Goal: Task Accomplishment & Management: Use online tool/utility

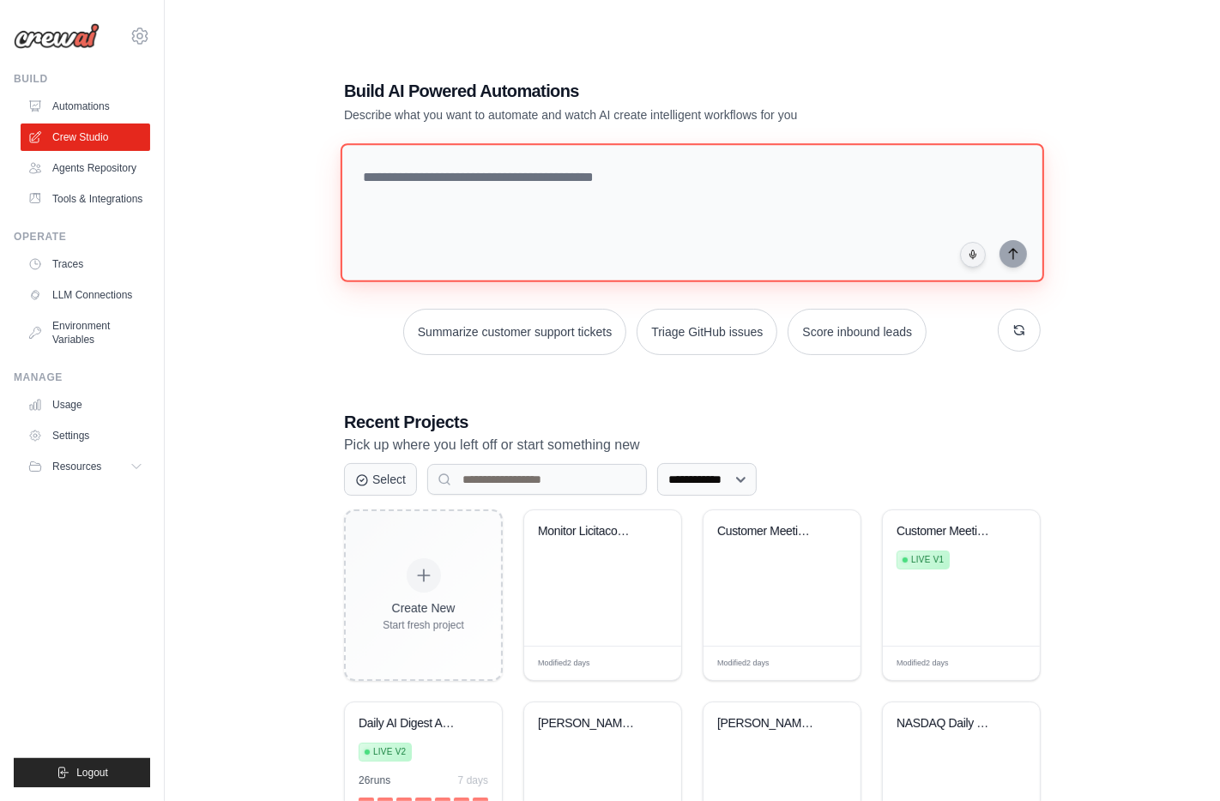
click at [474, 163] on textarea at bounding box center [693, 212] width 704 height 139
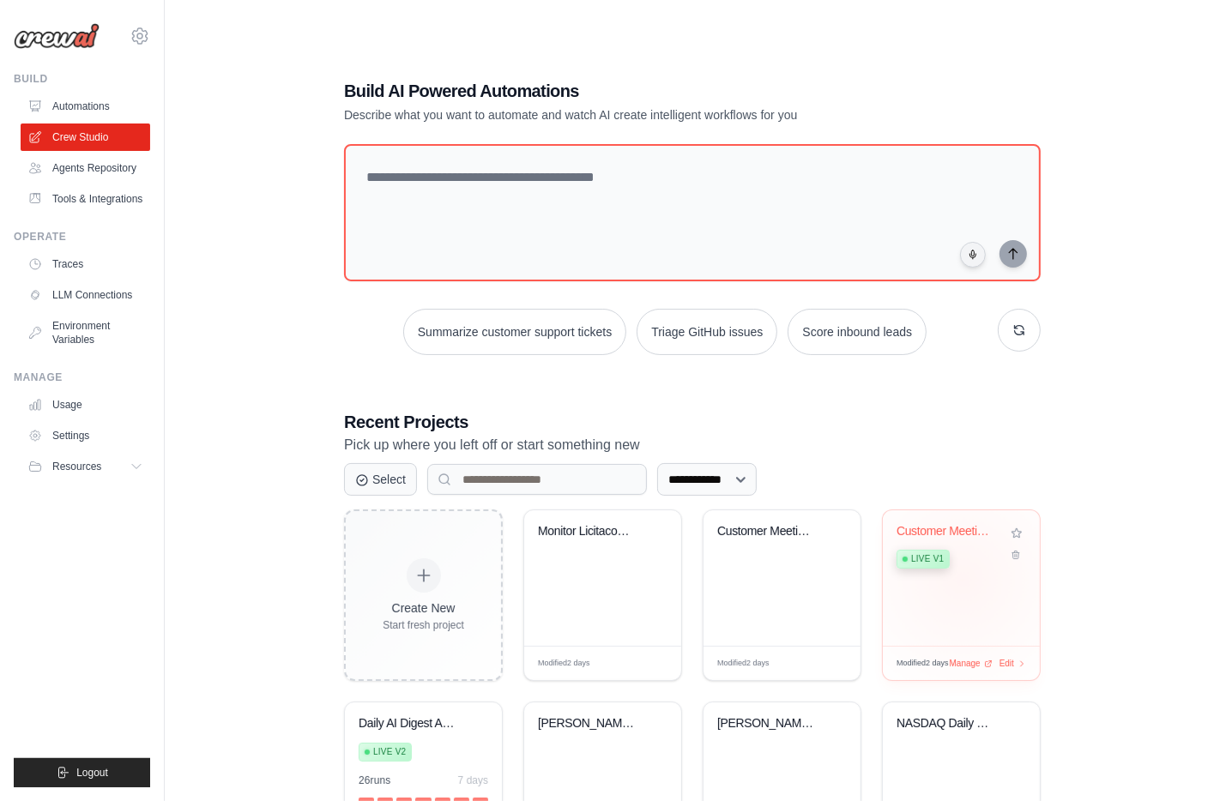
click at [964, 547] on div "Customer Meeting Preparation Intell... Live v1" at bounding box center [961, 579] width 157 height 136
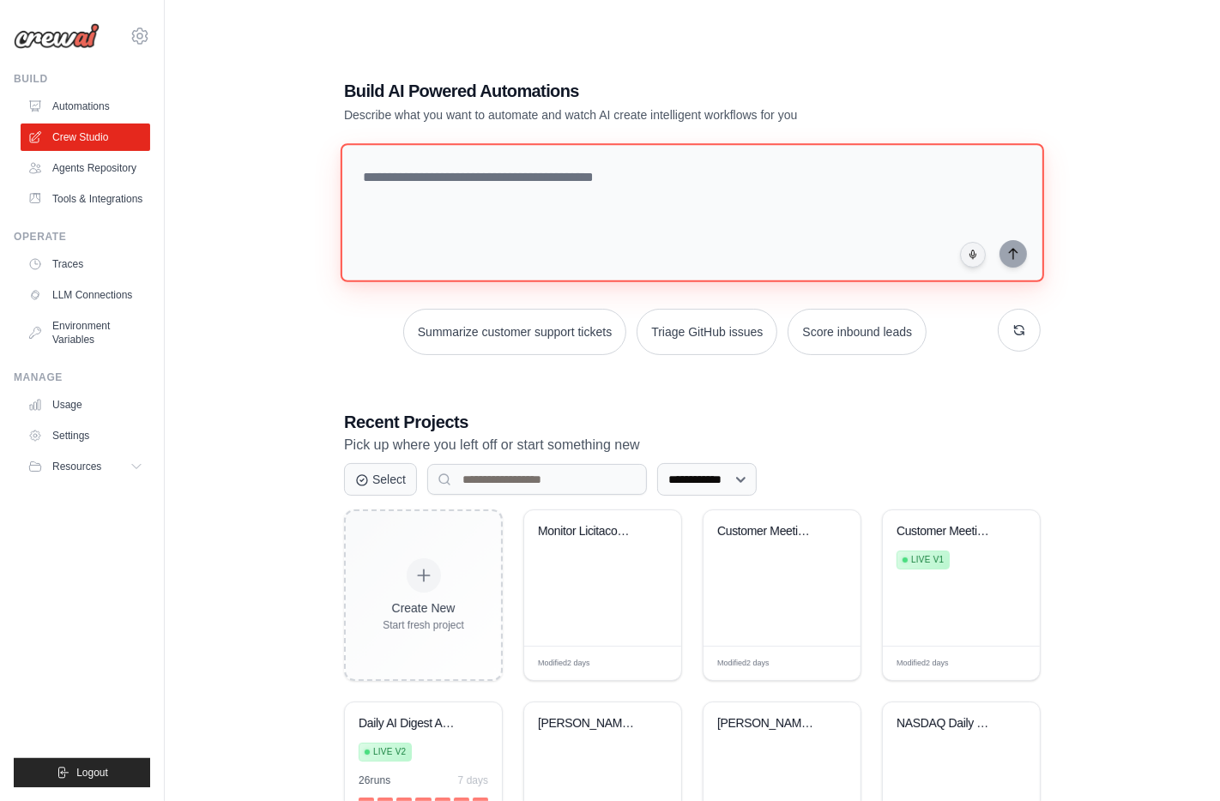
click at [482, 158] on textarea at bounding box center [693, 212] width 704 height 139
paste textarea "**********"
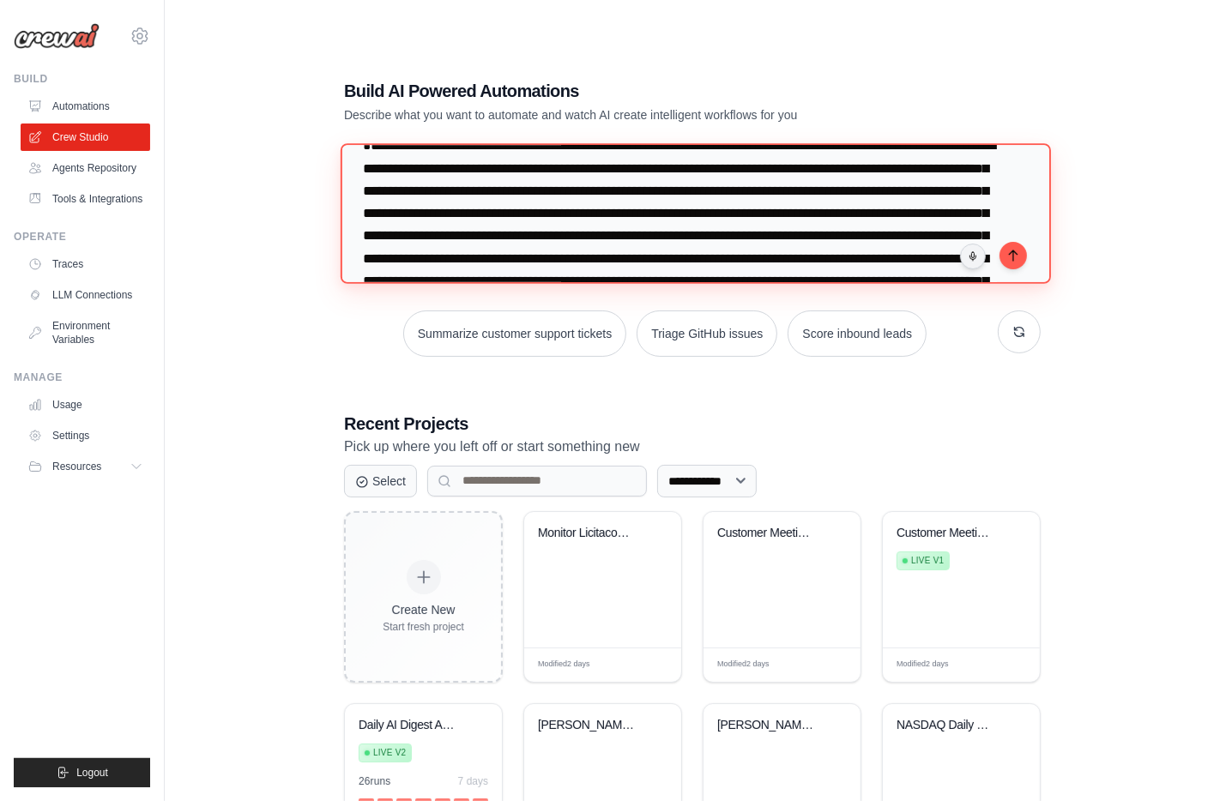
scroll to position [38, 0]
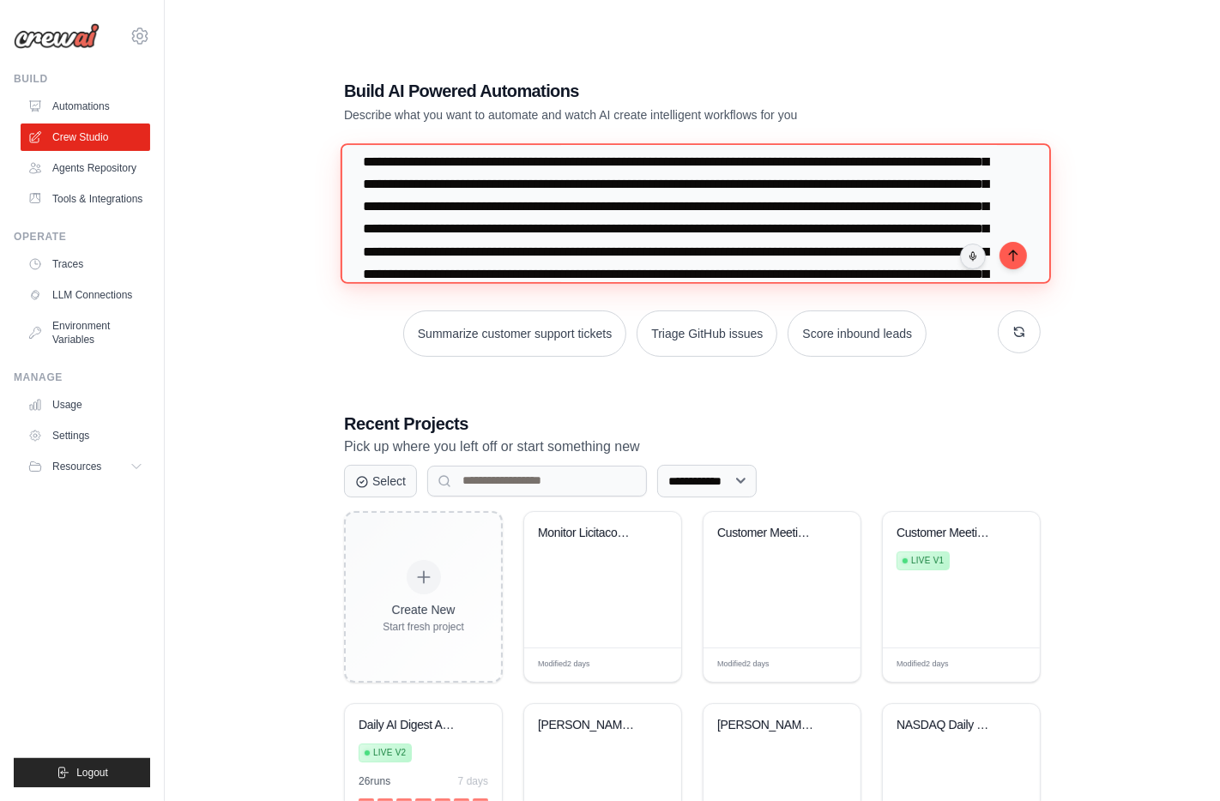
click at [621, 166] on textarea at bounding box center [696, 213] width 710 height 140
click at [473, 171] on textarea at bounding box center [696, 213] width 710 height 140
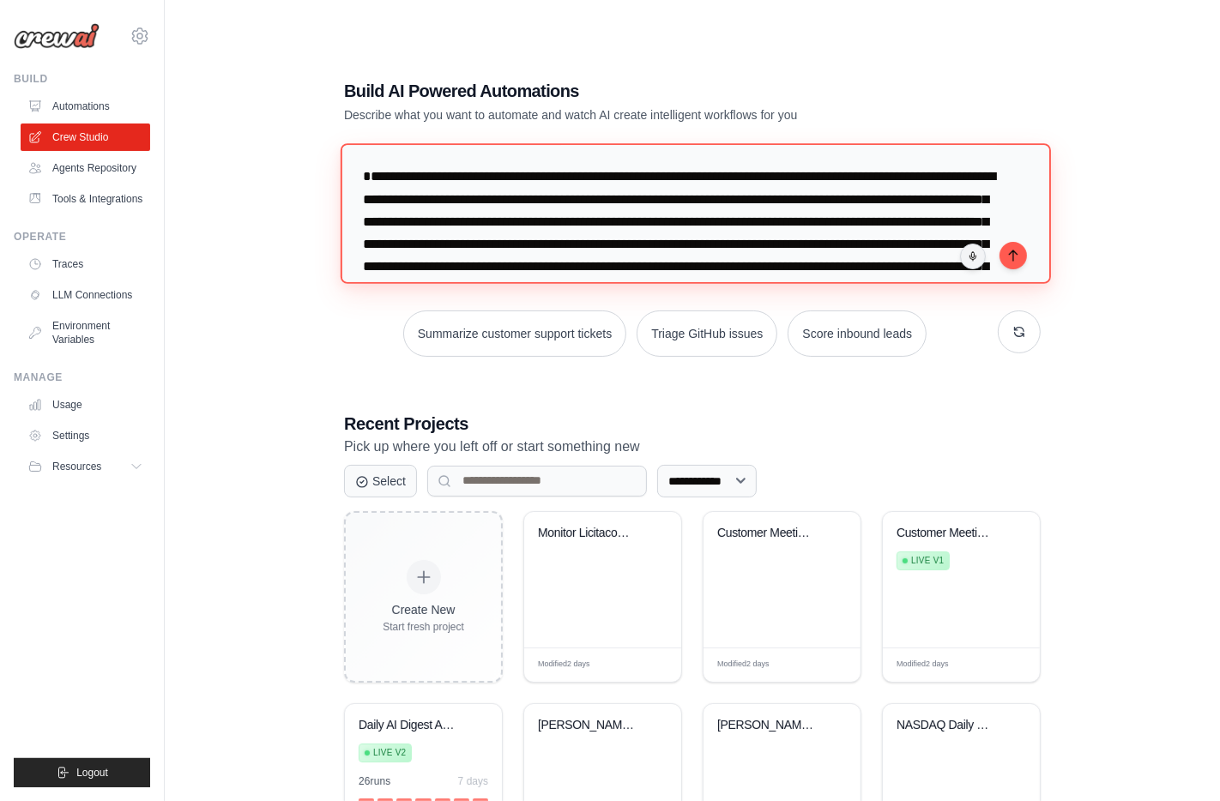
drag, startPoint x: 473, startPoint y: 171, endPoint x: 362, endPoint y: 96, distance: 133.5
click at [362, 96] on div "**********" at bounding box center [692, 572] width 738 height 1043
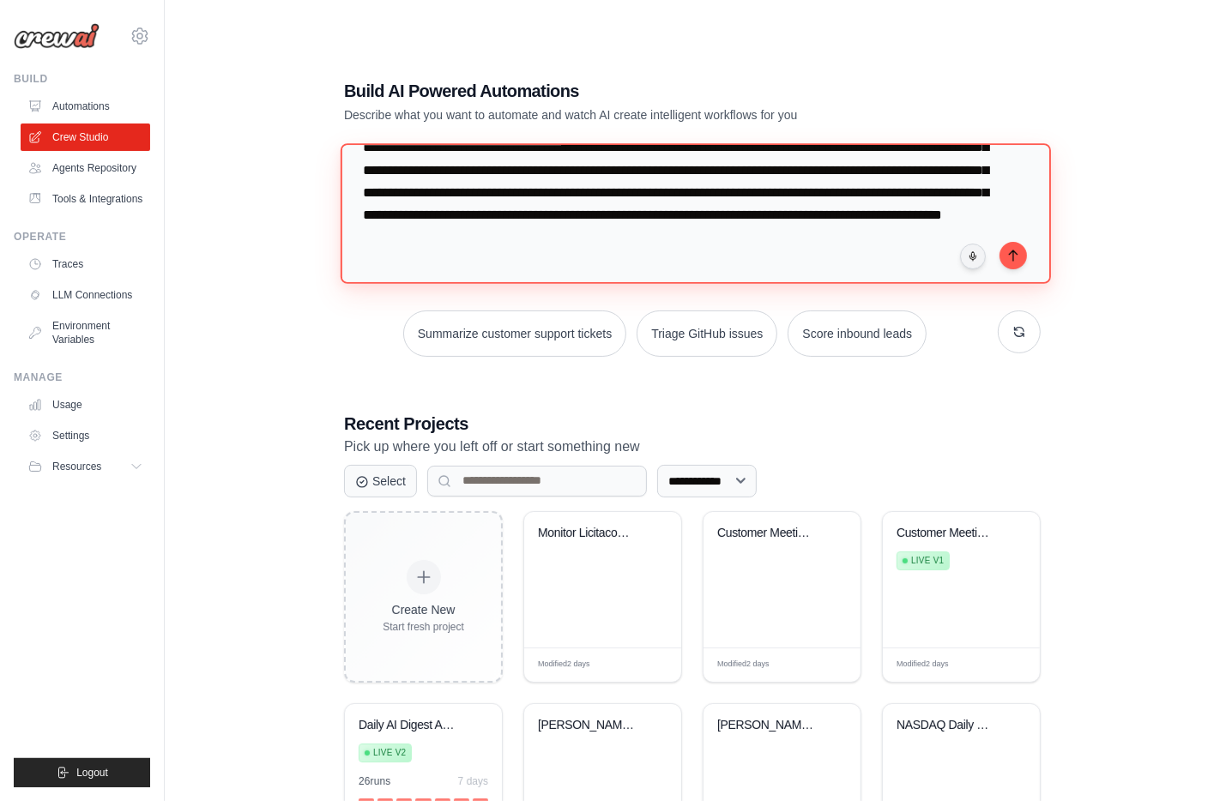
scroll to position [281, 0]
type textarea "**********"
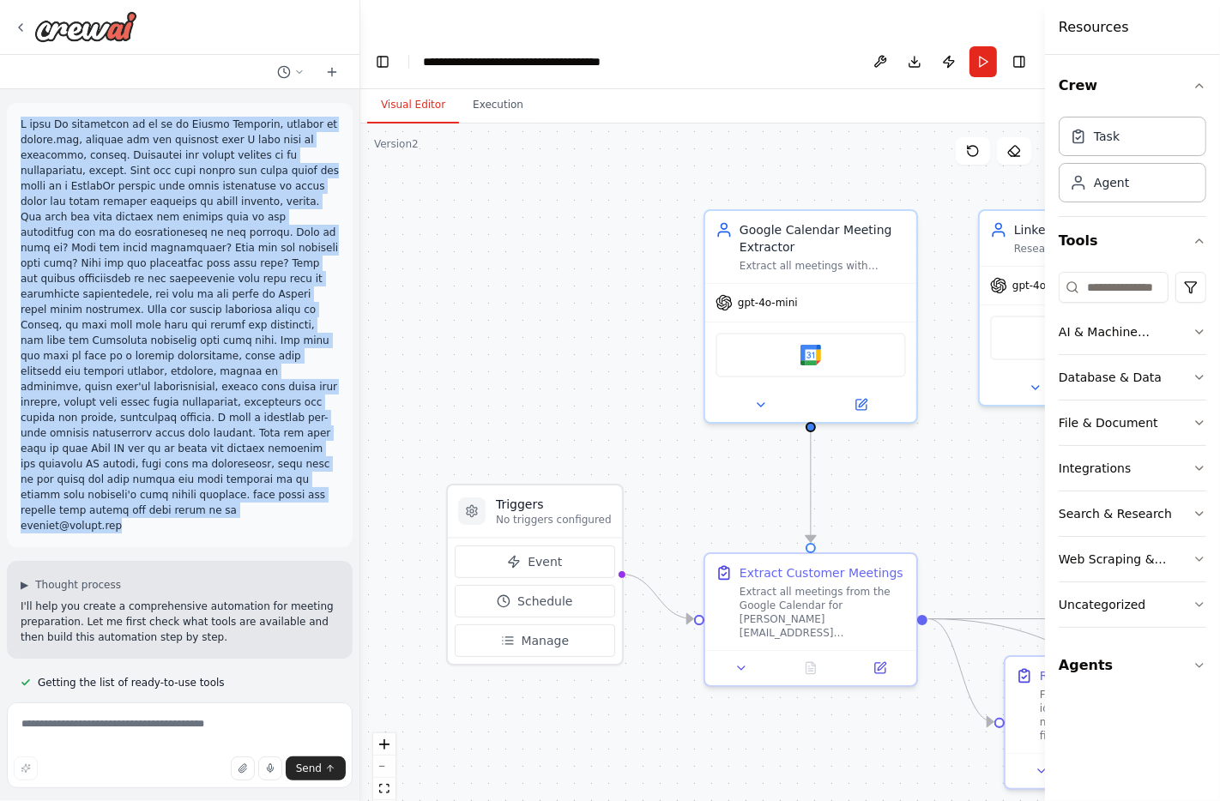
drag, startPoint x: 172, startPoint y: 493, endPoint x: 14, endPoint y: 124, distance: 400.9
click at [14, 124] on div at bounding box center [180, 325] width 346 height 444
copy p "I need An automation to go to my Google Calendar, marcelo at crewai.com, extrac…"
click at [982, 46] on button "Run" at bounding box center [983, 61] width 27 height 31
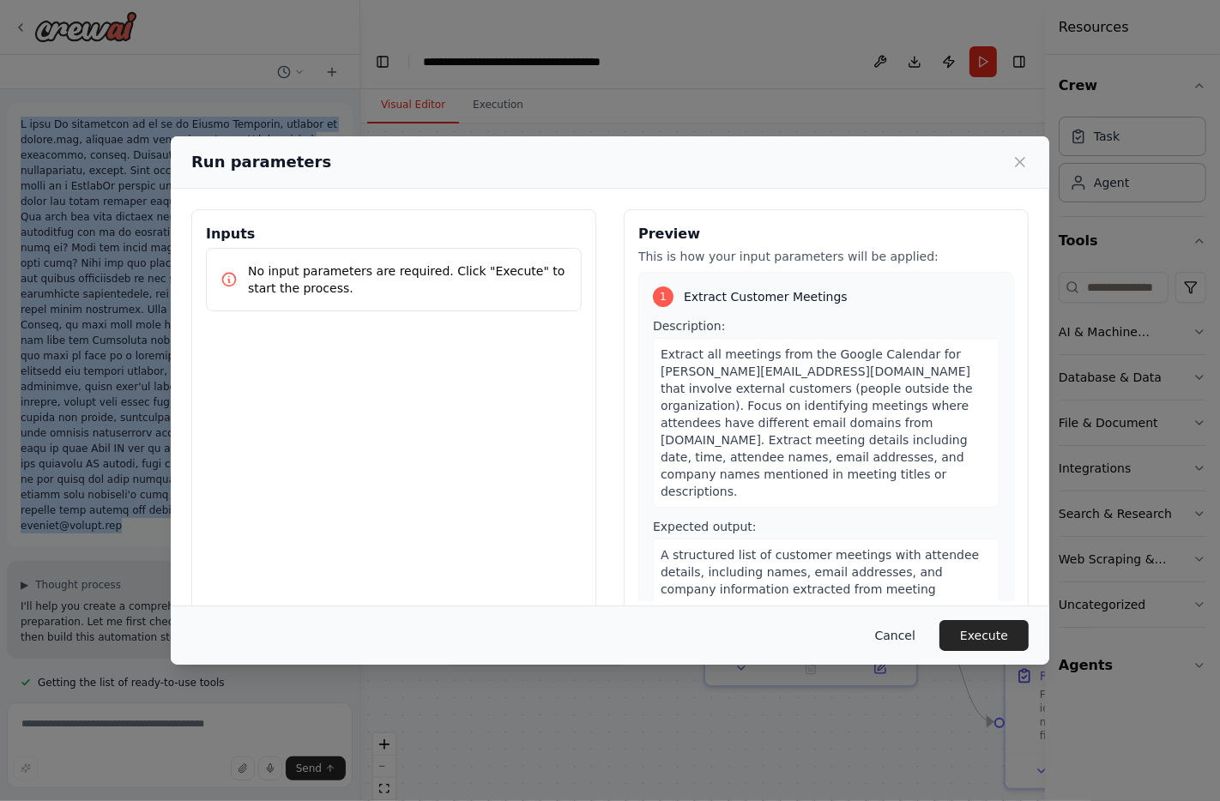
click at [901, 637] on button "Cancel" at bounding box center [896, 635] width 68 height 31
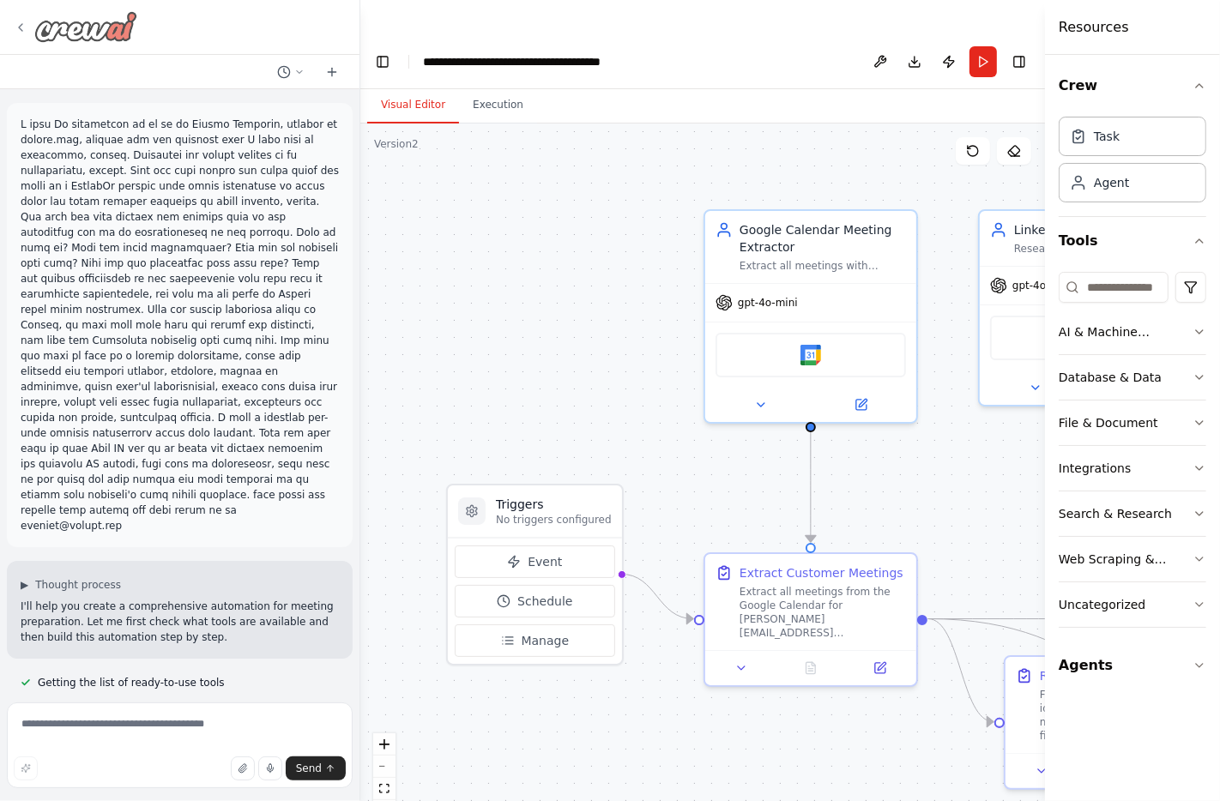
click at [19, 26] on icon at bounding box center [20, 27] width 3 height 7
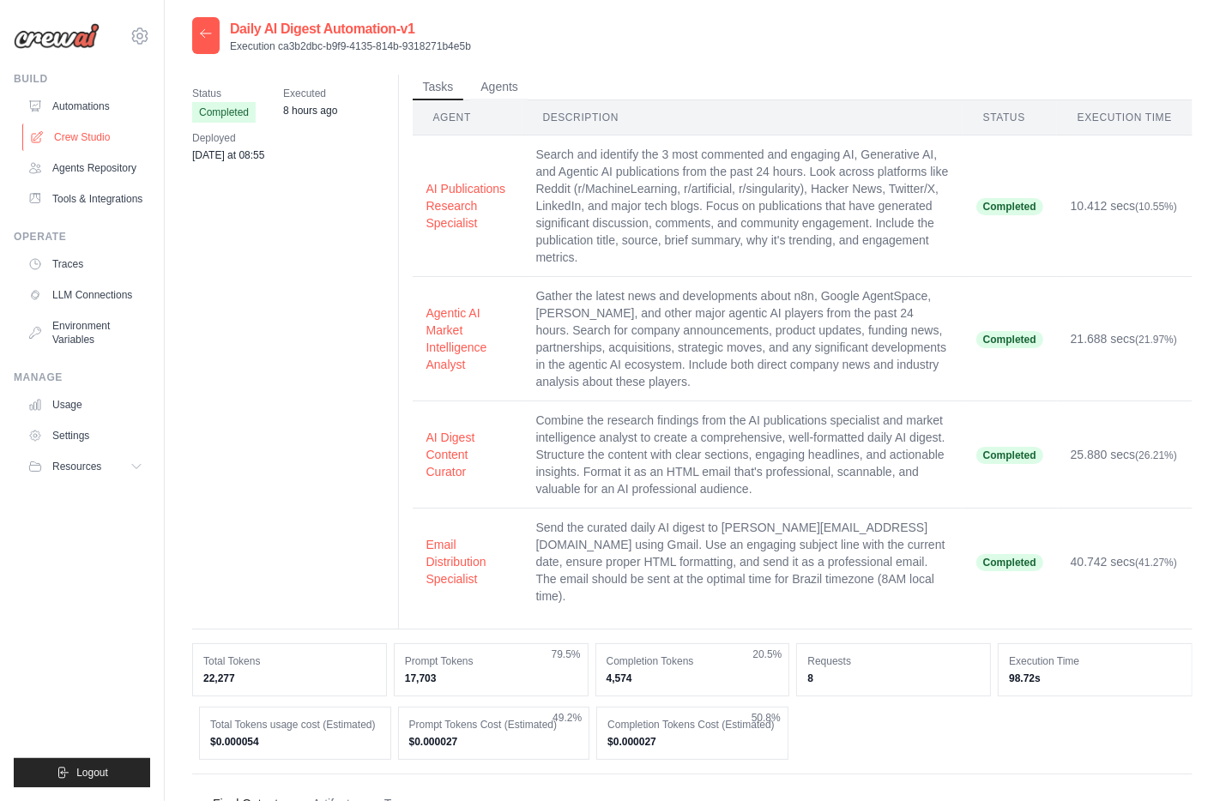
click at [60, 132] on link "Crew Studio" at bounding box center [87, 137] width 130 height 27
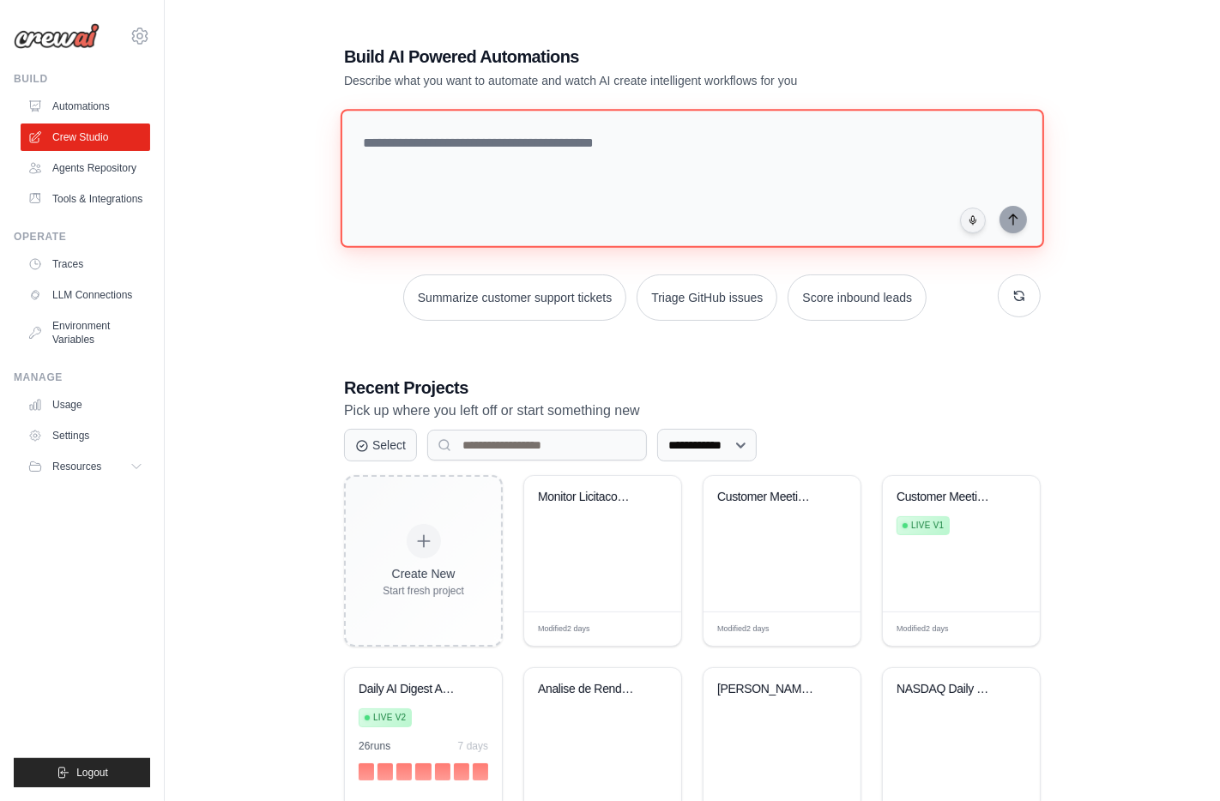
click at [442, 195] on textarea at bounding box center [693, 178] width 704 height 139
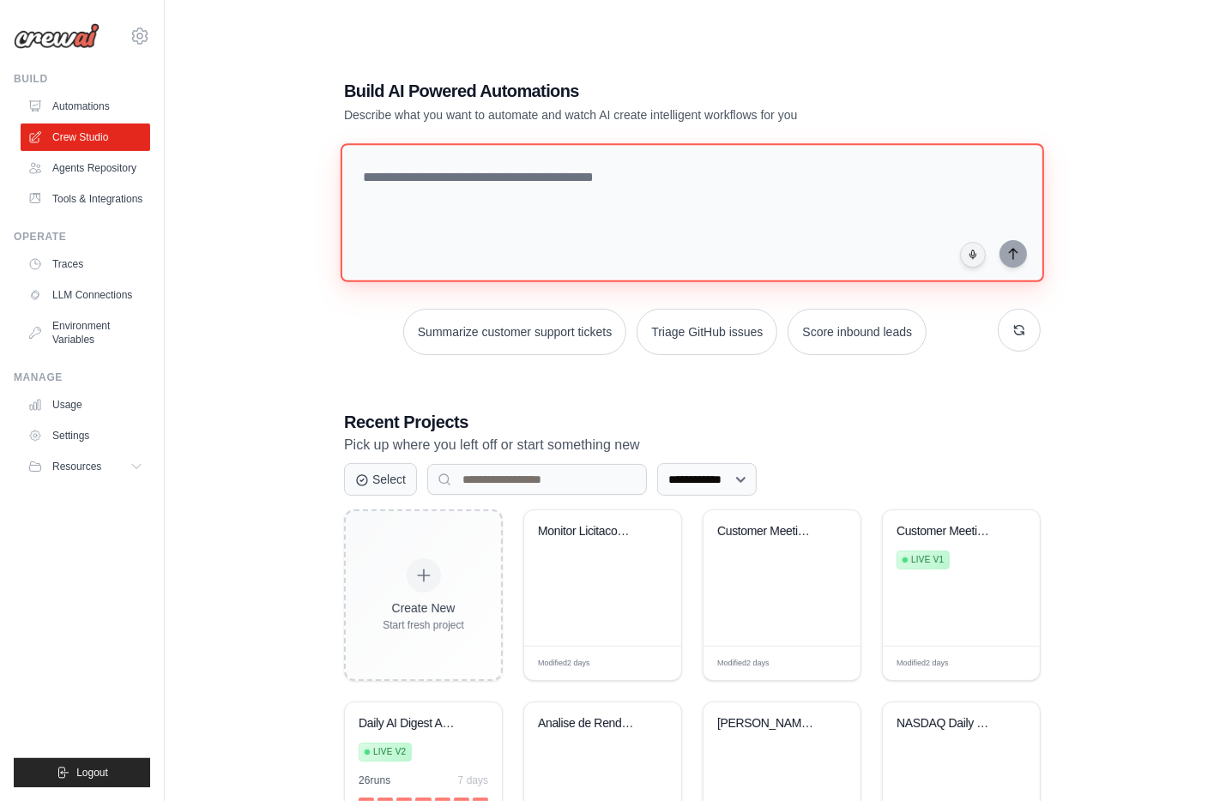
paste textarea "**********"
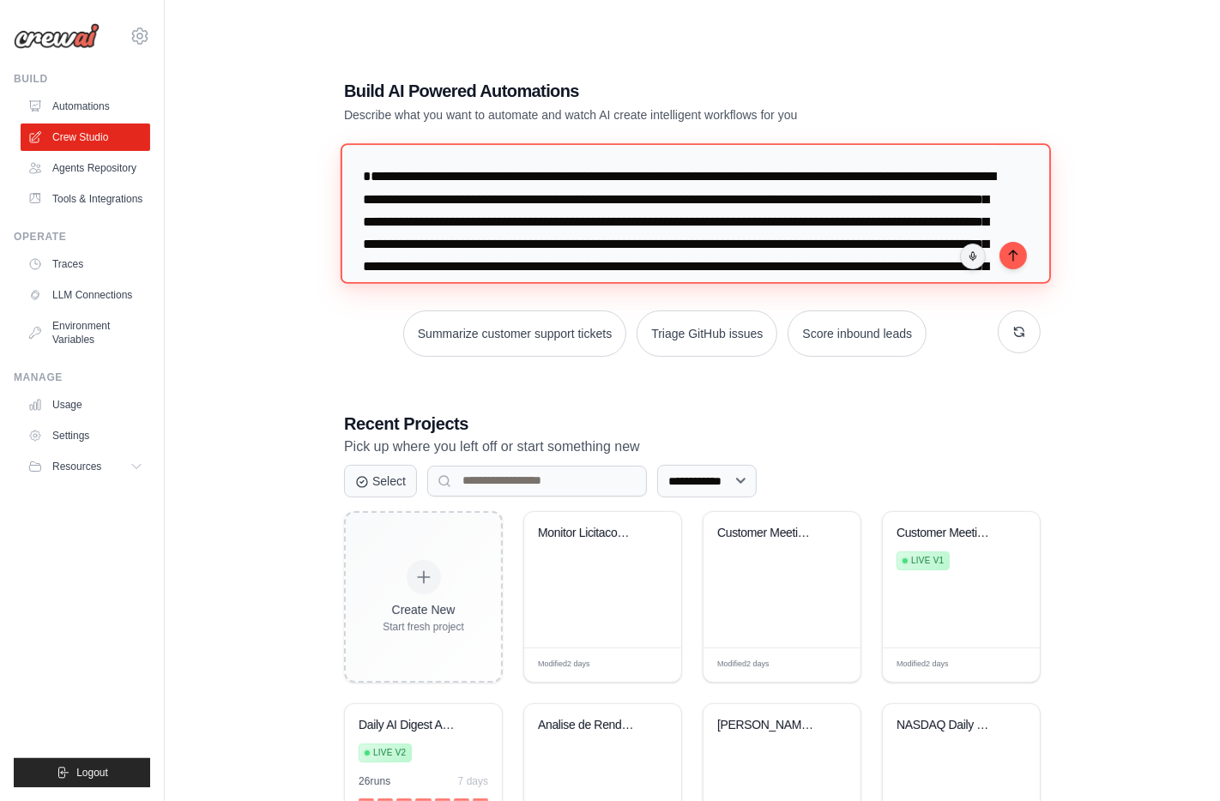
drag, startPoint x: 676, startPoint y: 162, endPoint x: 499, endPoint y: 160, distance: 177.6
click at [499, 160] on textarea at bounding box center [696, 213] width 710 height 140
drag, startPoint x: 762, startPoint y: 207, endPoint x: 473, endPoint y: 188, distance: 289.8
click at [473, 188] on textarea at bounding box center [696, 213] width 710 height 140
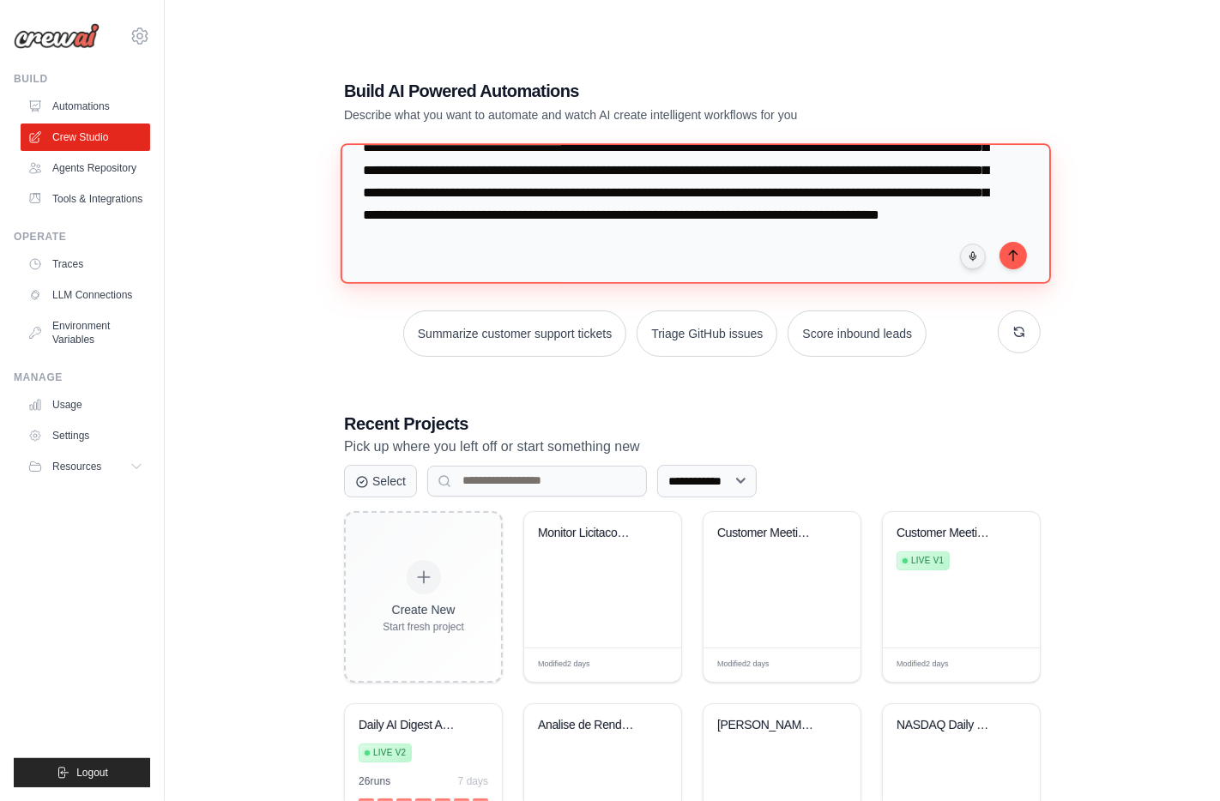
scroll to position [242, 0]
click at [799, 234] on textarea at bounding box center [696, 213] width 710 height 140
type textarea "**********"
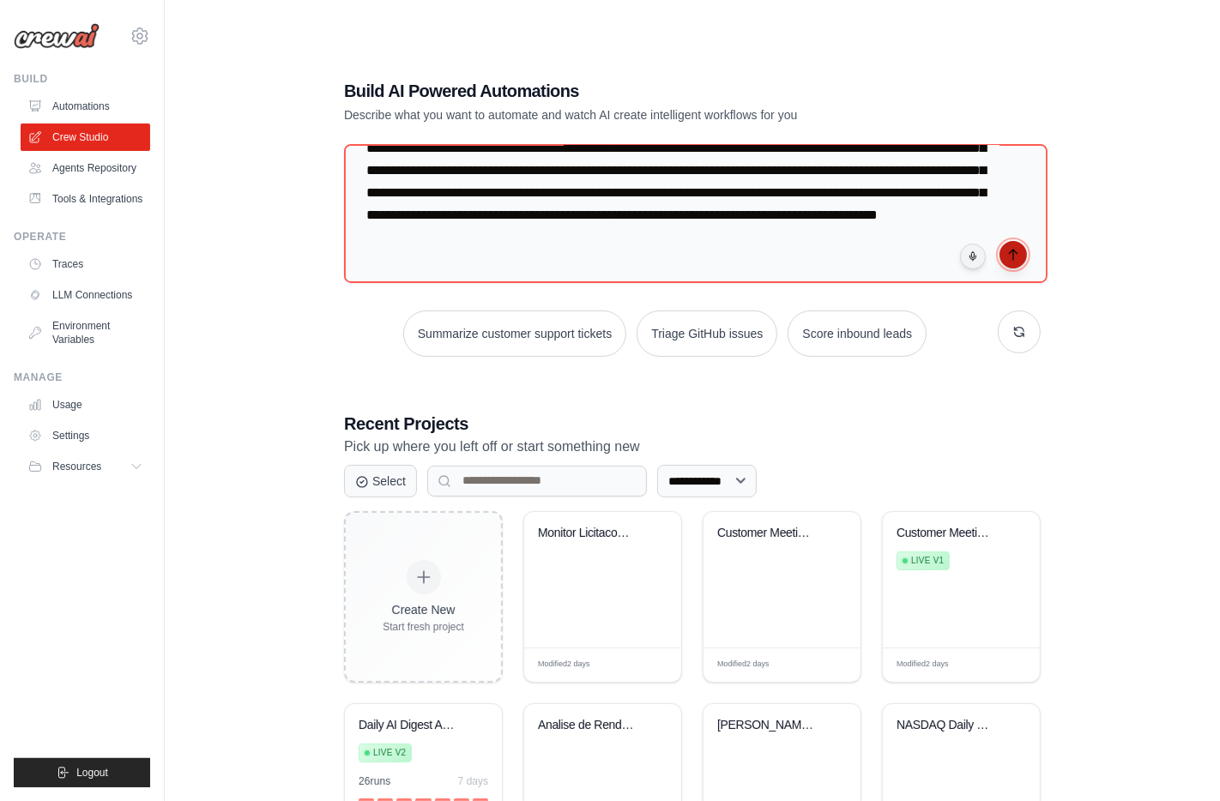
click at [1017, 248] on icon "submit" at bounding box center [1014, 255] width 14 height 14
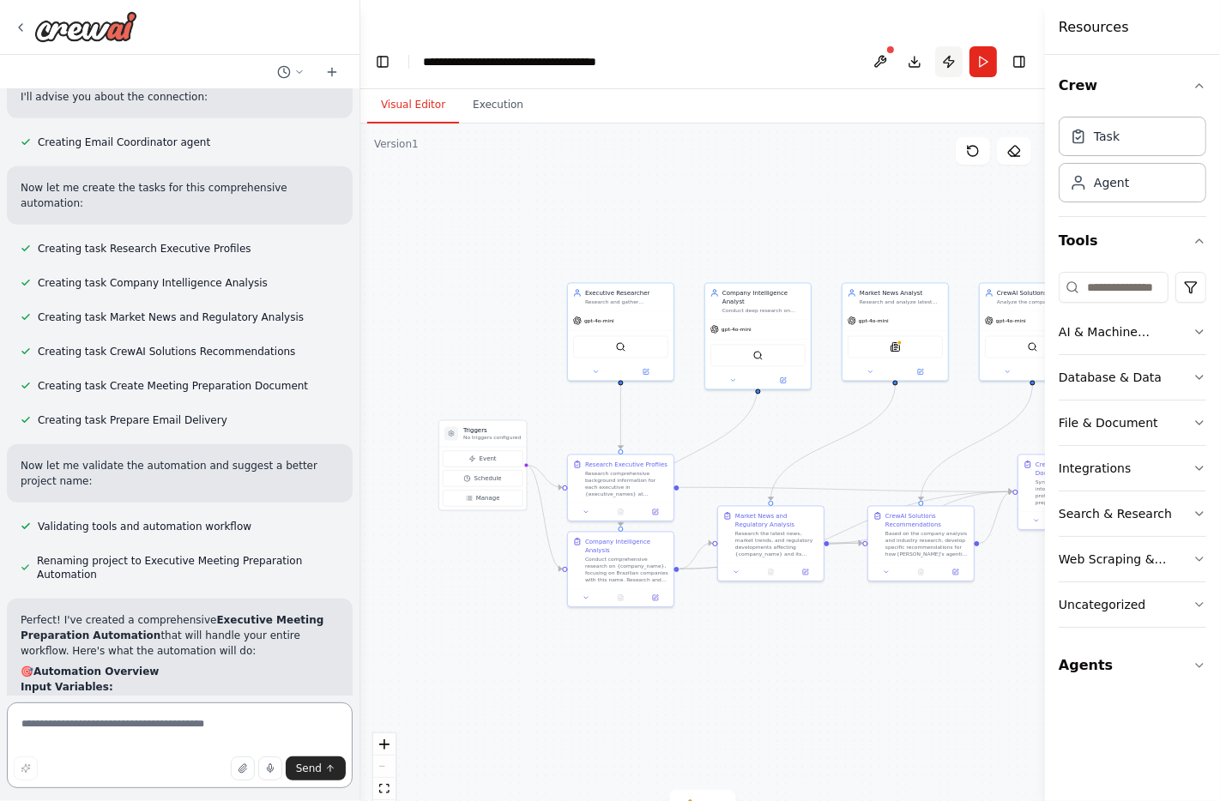
scroll to position [1502, 0]
click at [982, 46] on button "Run" at bounding box center [983, 61] width 27 height 31
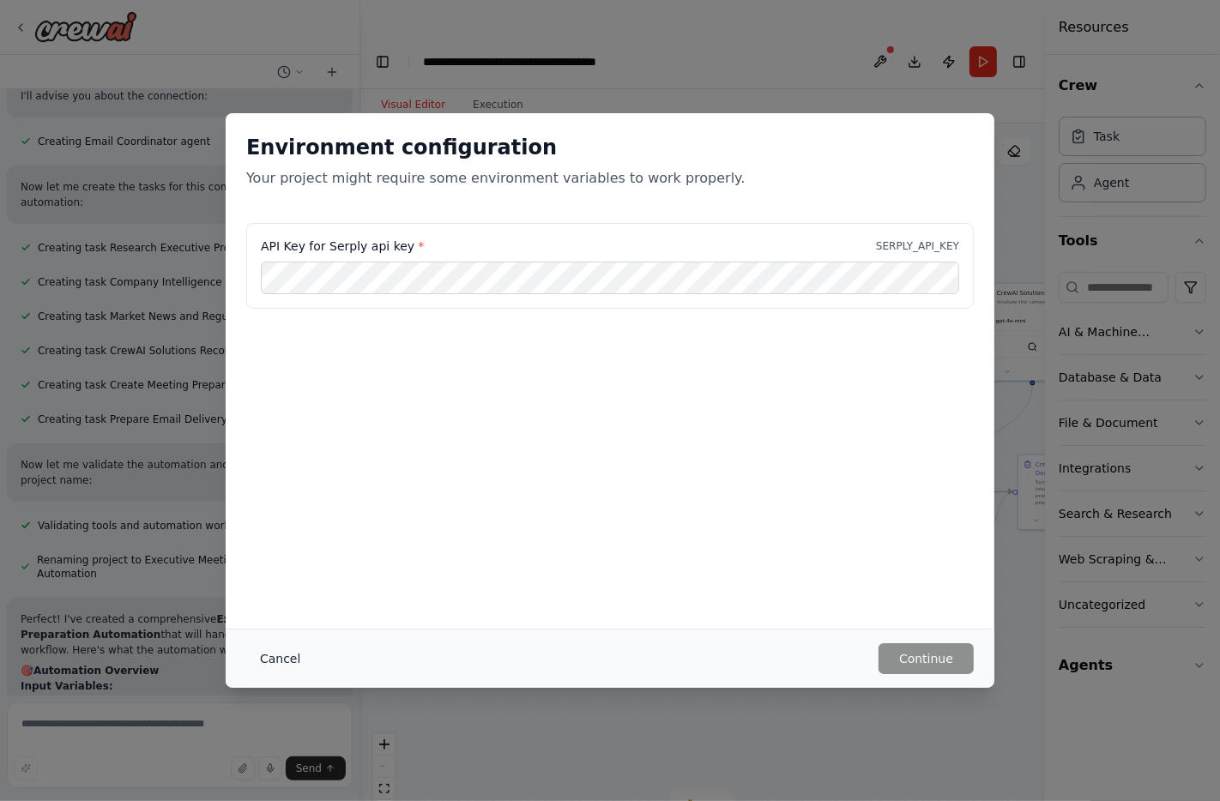
click at [276, 652] on button "Cancel" at bounding box center [280, 659] width 68 height 31
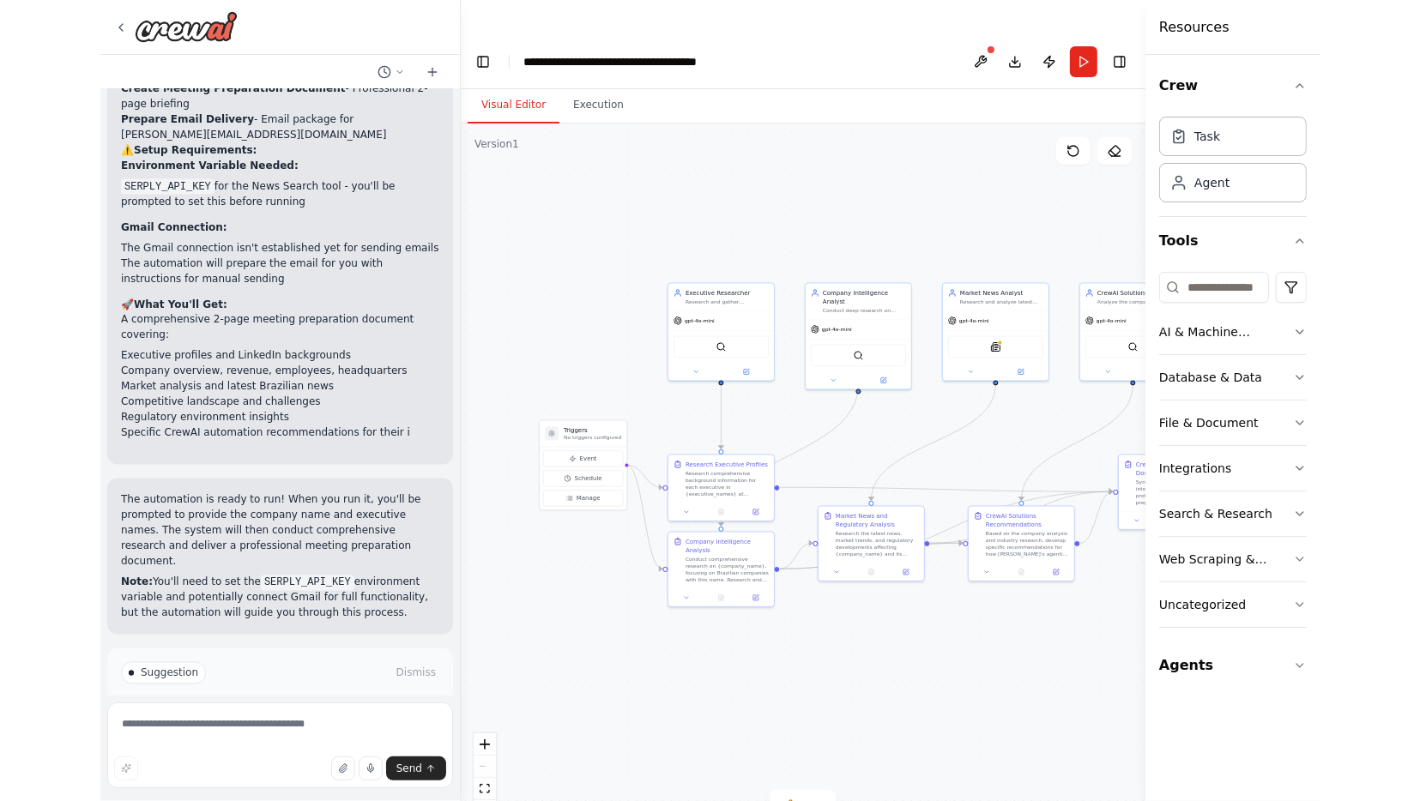
scroll to position [2533, 0]
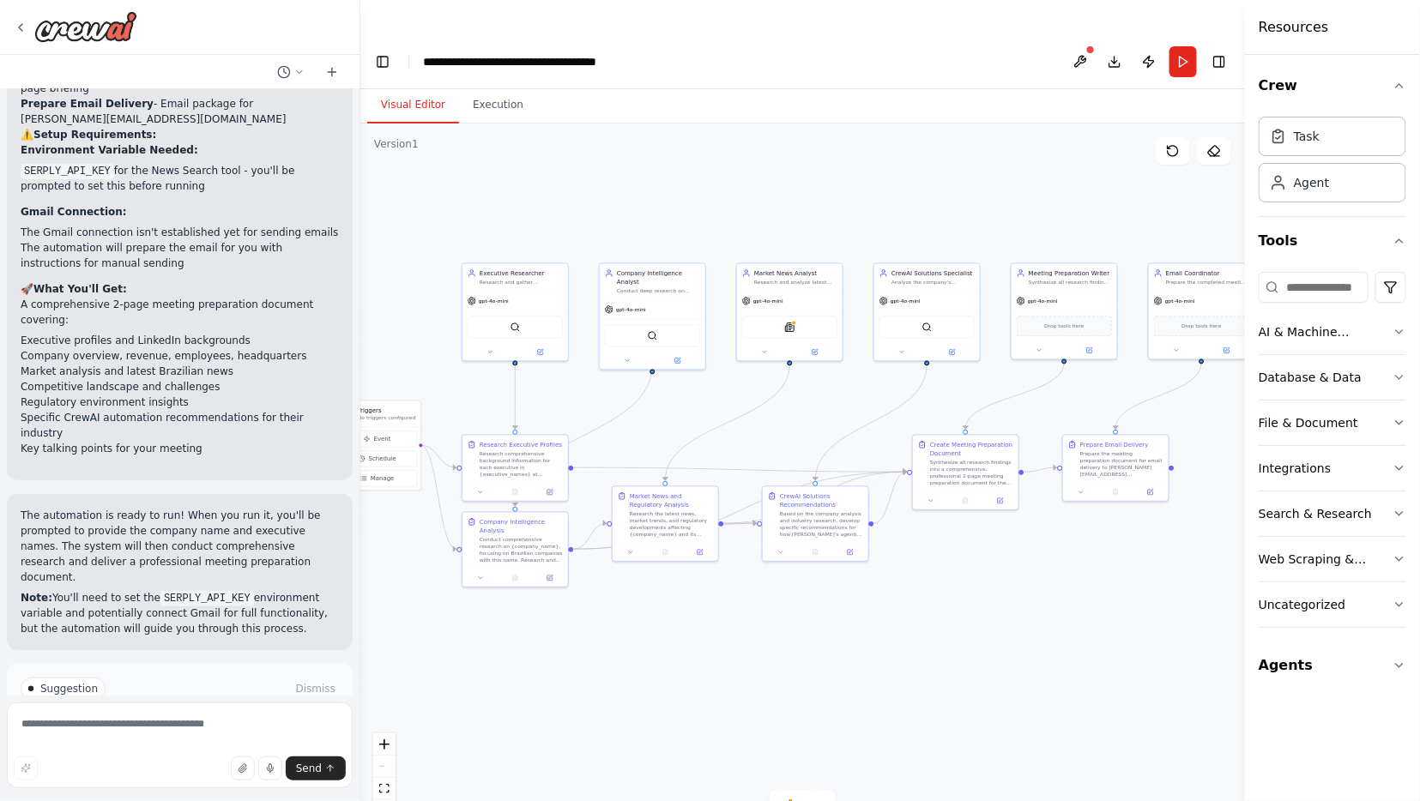
drag, startPoint x: 1001, startPoint y: 571, endPoint x: 896, endPoint y: 554, distance: 106.9
click at [896, 553] on div ".deletable-edge-delete-btn { width: 20px; height: 20px; border: 0px solid #ffff…" at bounding box center [802, 480] width 885 height 712
click at [203, 755] on span "Run Automation" at bounding box center [187, 762] width 83 height 14
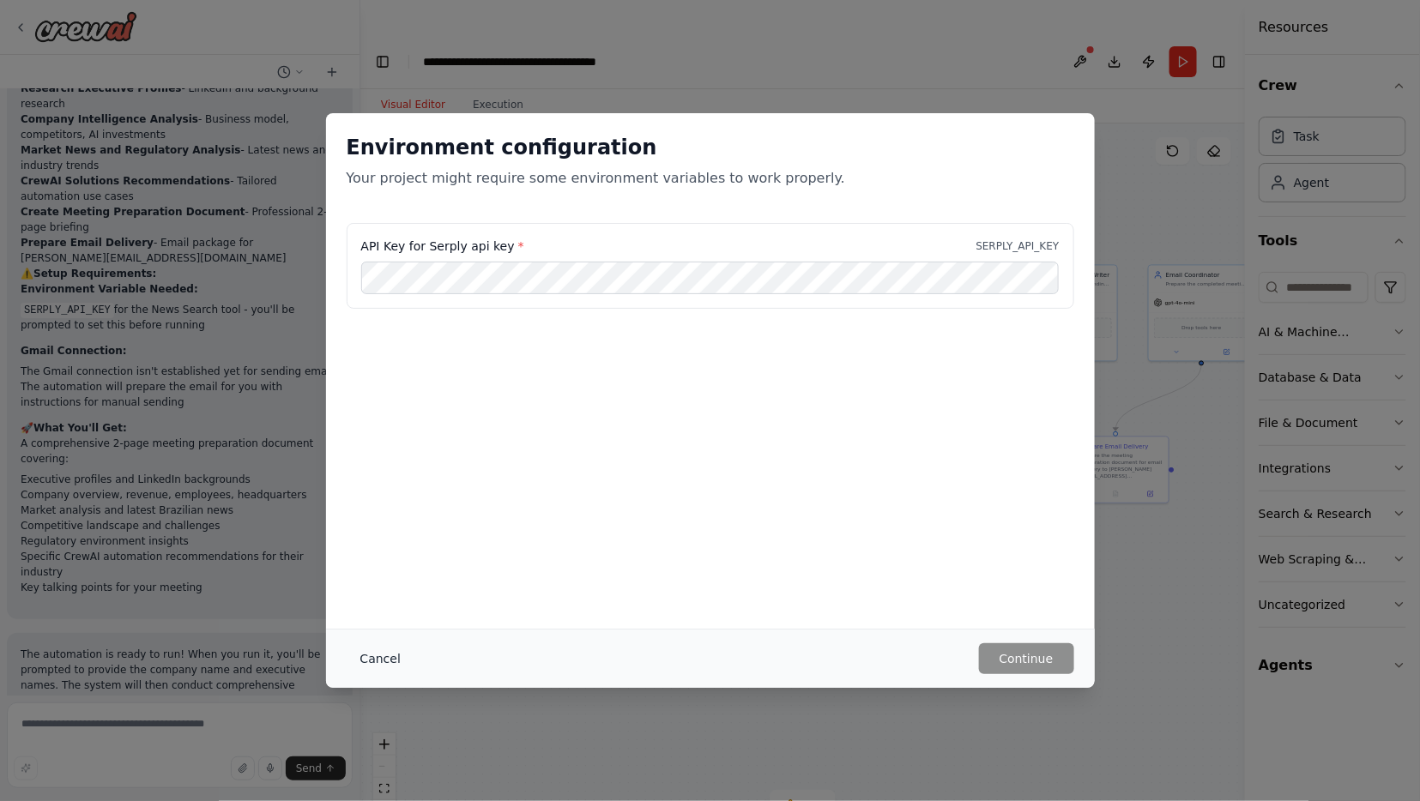
click at [387, 656] on button "Cancel" at bounding box center [381, 659] width 68 height 31
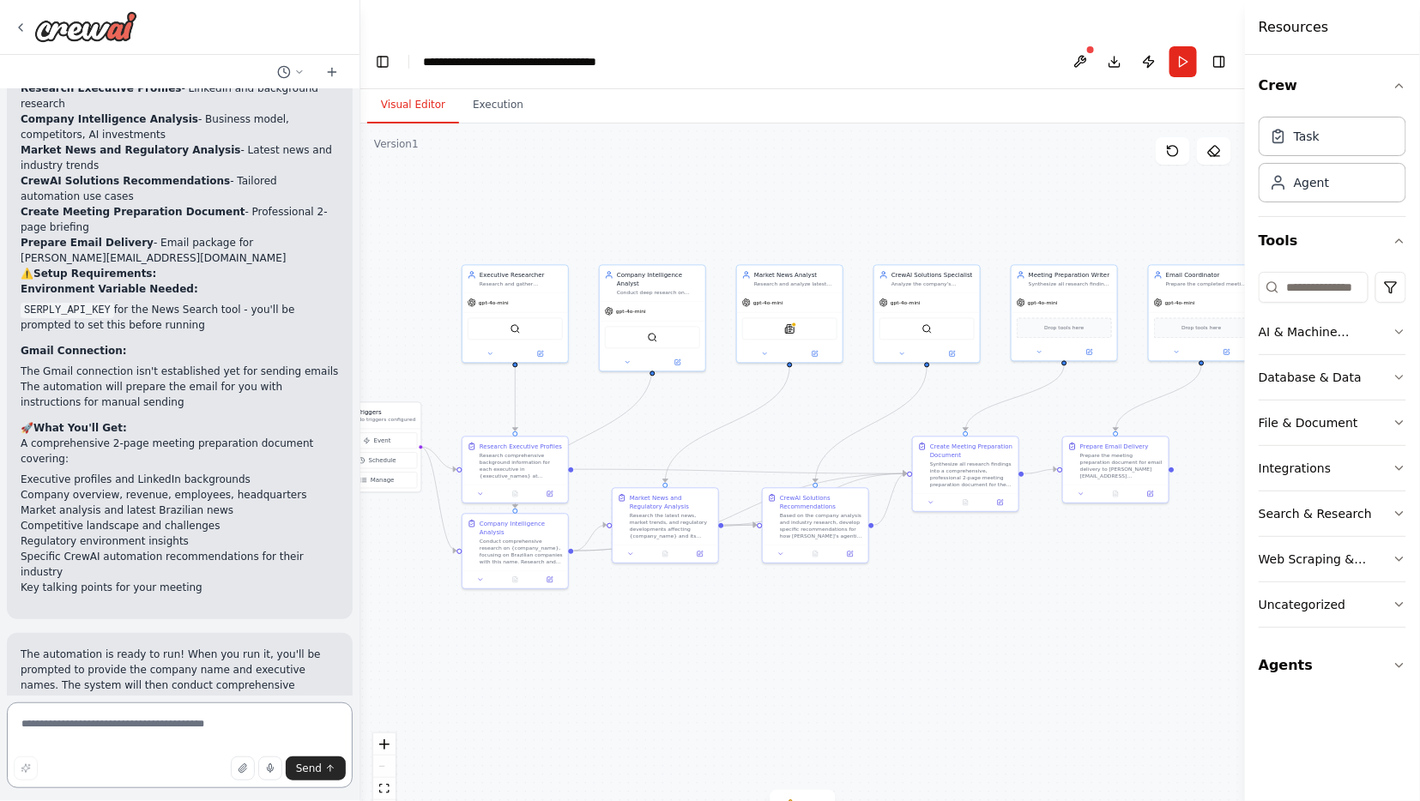
click at [126, 736] on textarea at bounding box center [180, 746] width 346 height 86
type textarea "**********"
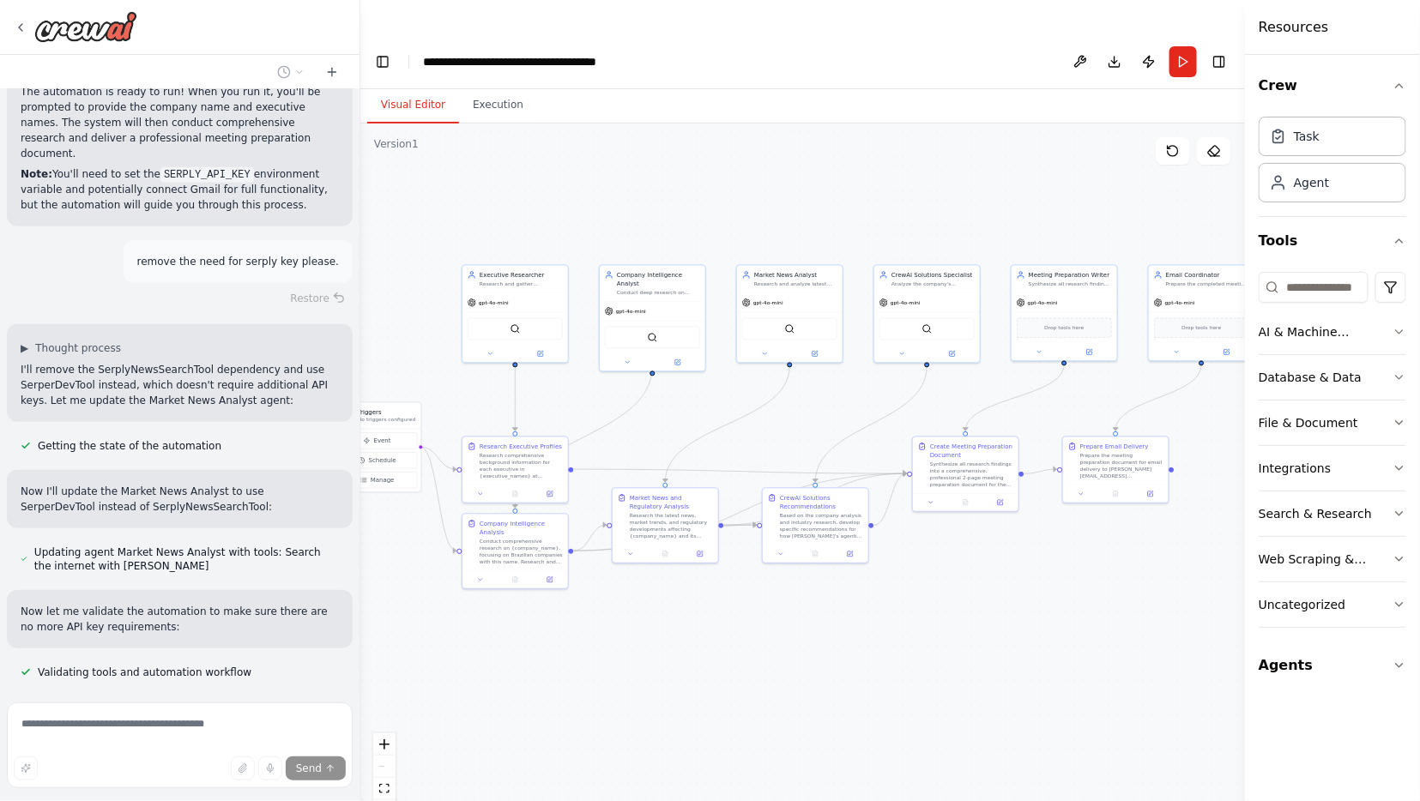
scroll to position [2958, 0]
click at [1182, 46] on button "Run" at bounding box center [1183, 61] width 27 height 31
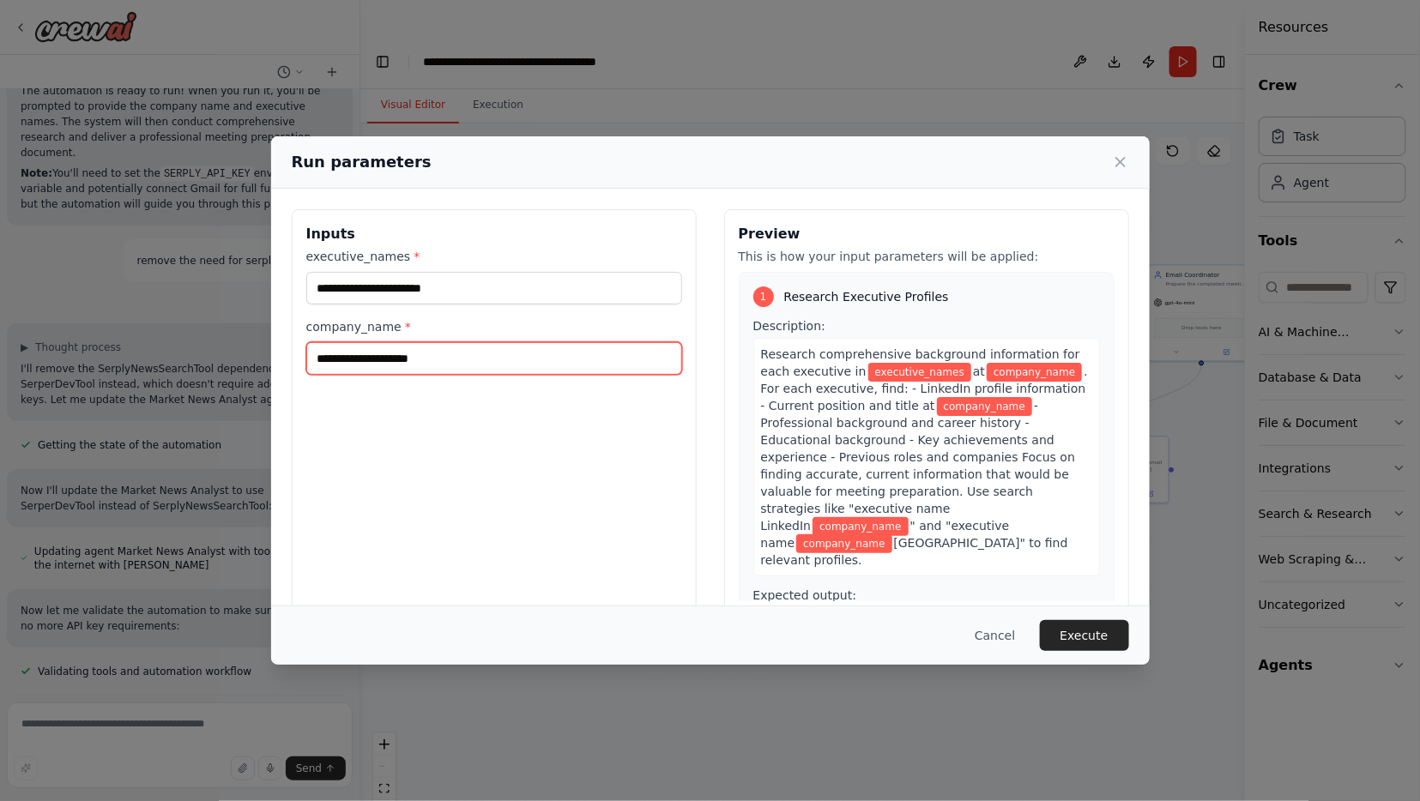
click at [502, 352] on input "company_name *" at bounding box center [494, 358] width 376 height 33
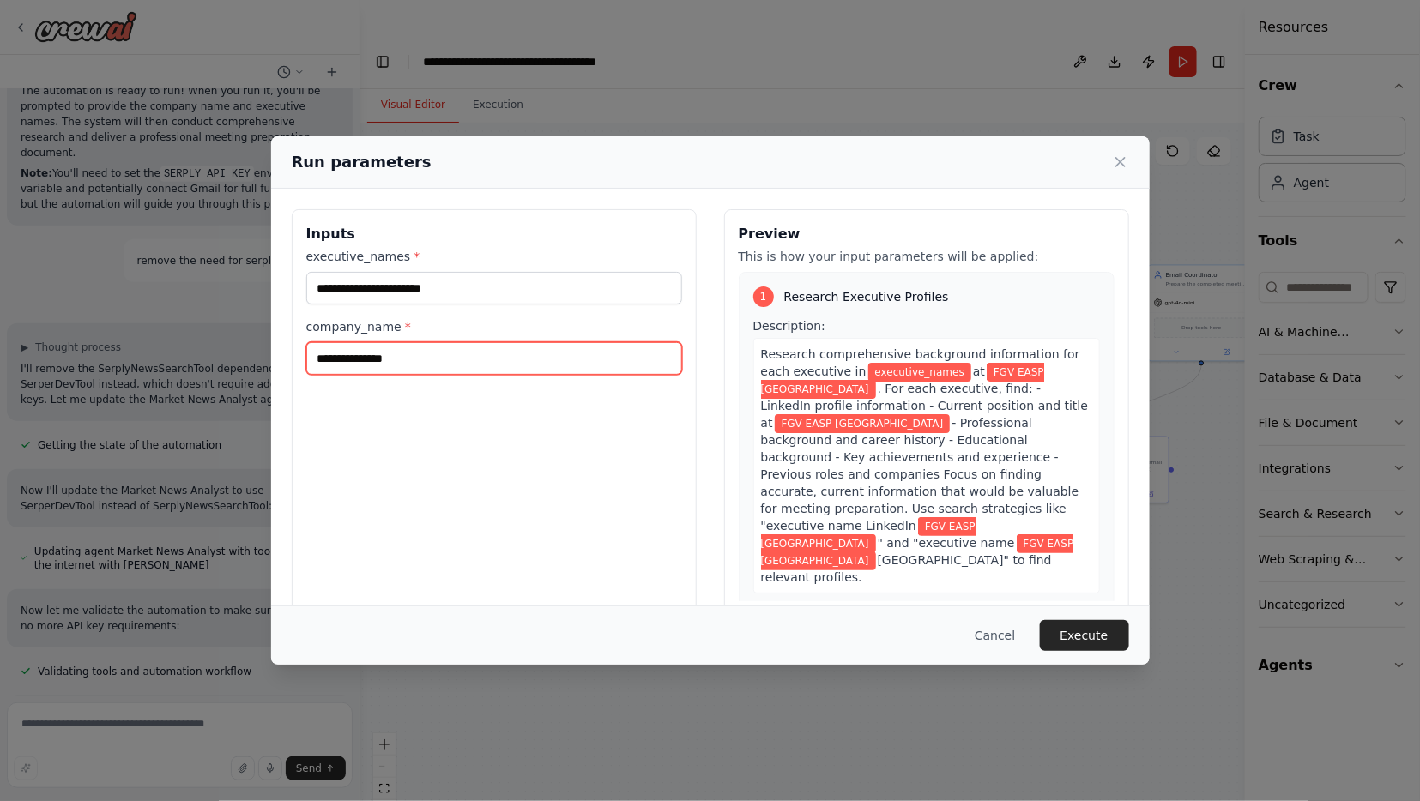
type input "**********"
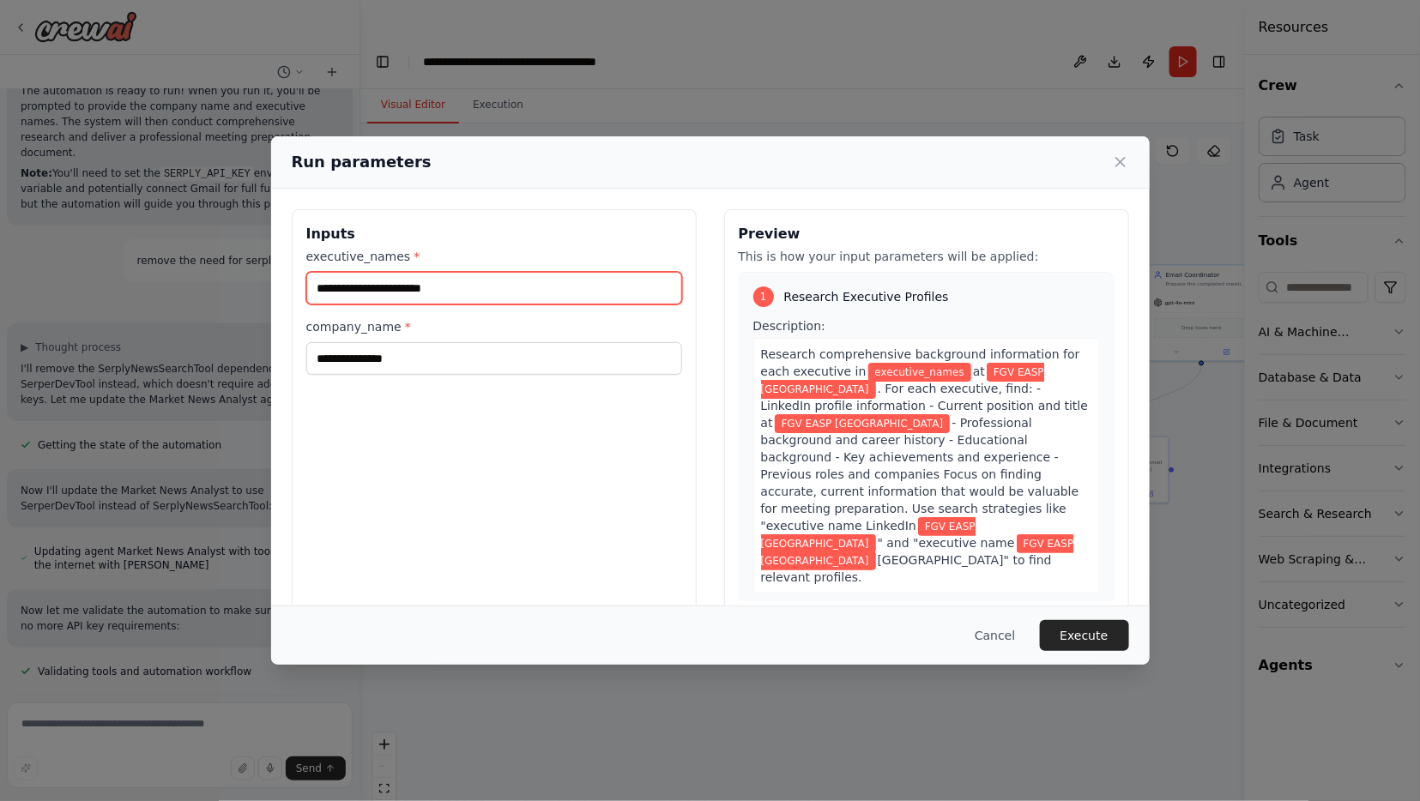
click at [435, 297] on input "executive_names *" at bounding box center [494, 288] width 376 height 33
type input "**********"
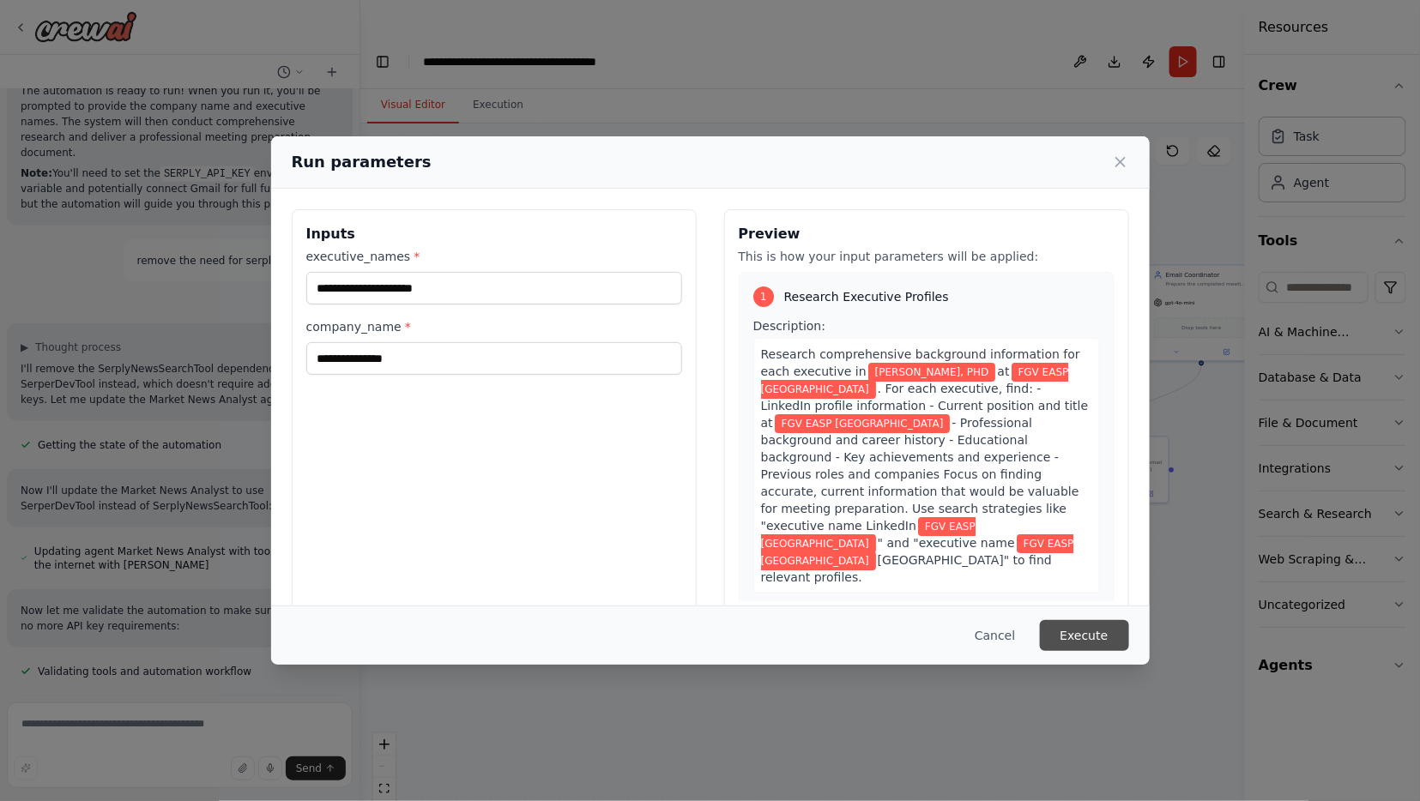
click at [1073, 633] on button "Execute" at bounding box center [1084, 635] width 89 height 31
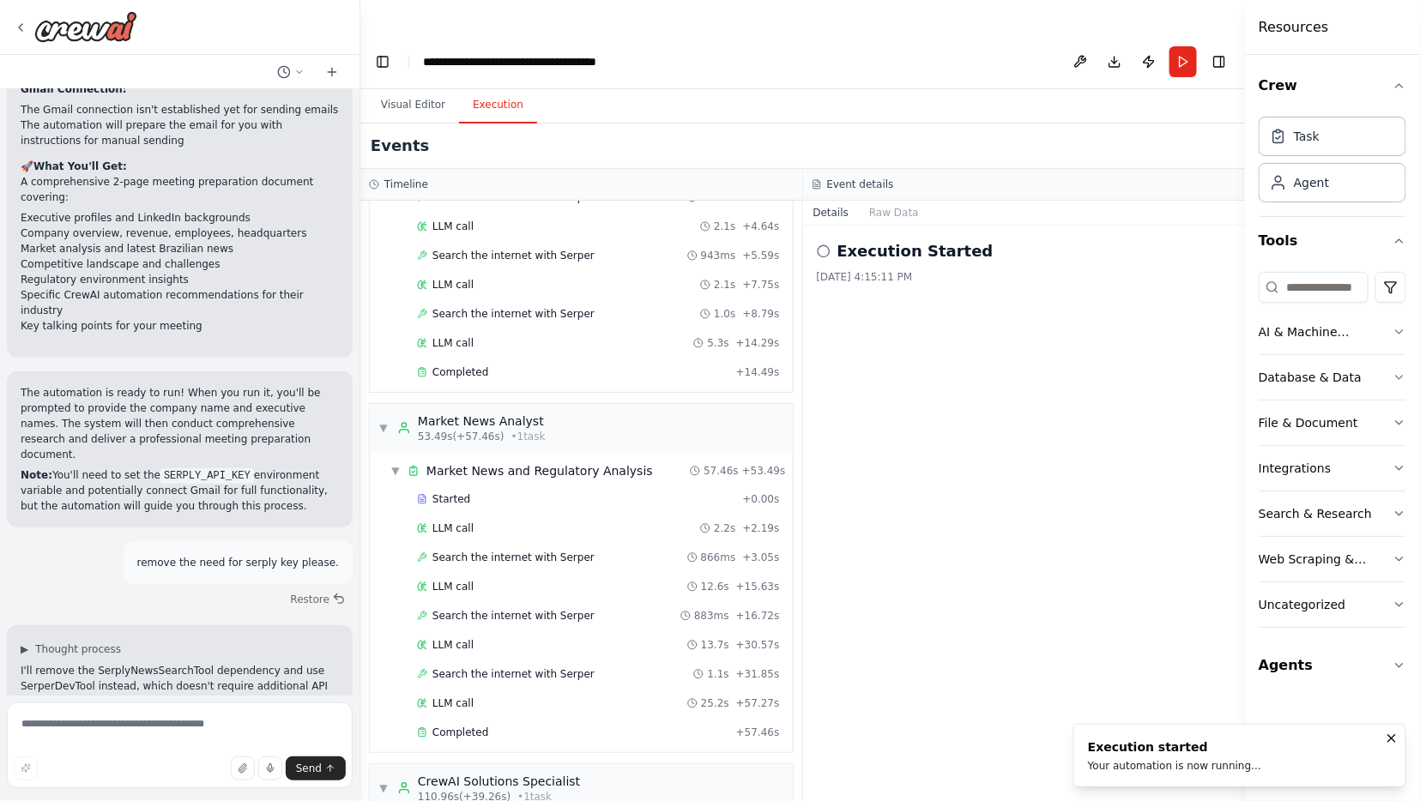
scroll to position [1378, 0]
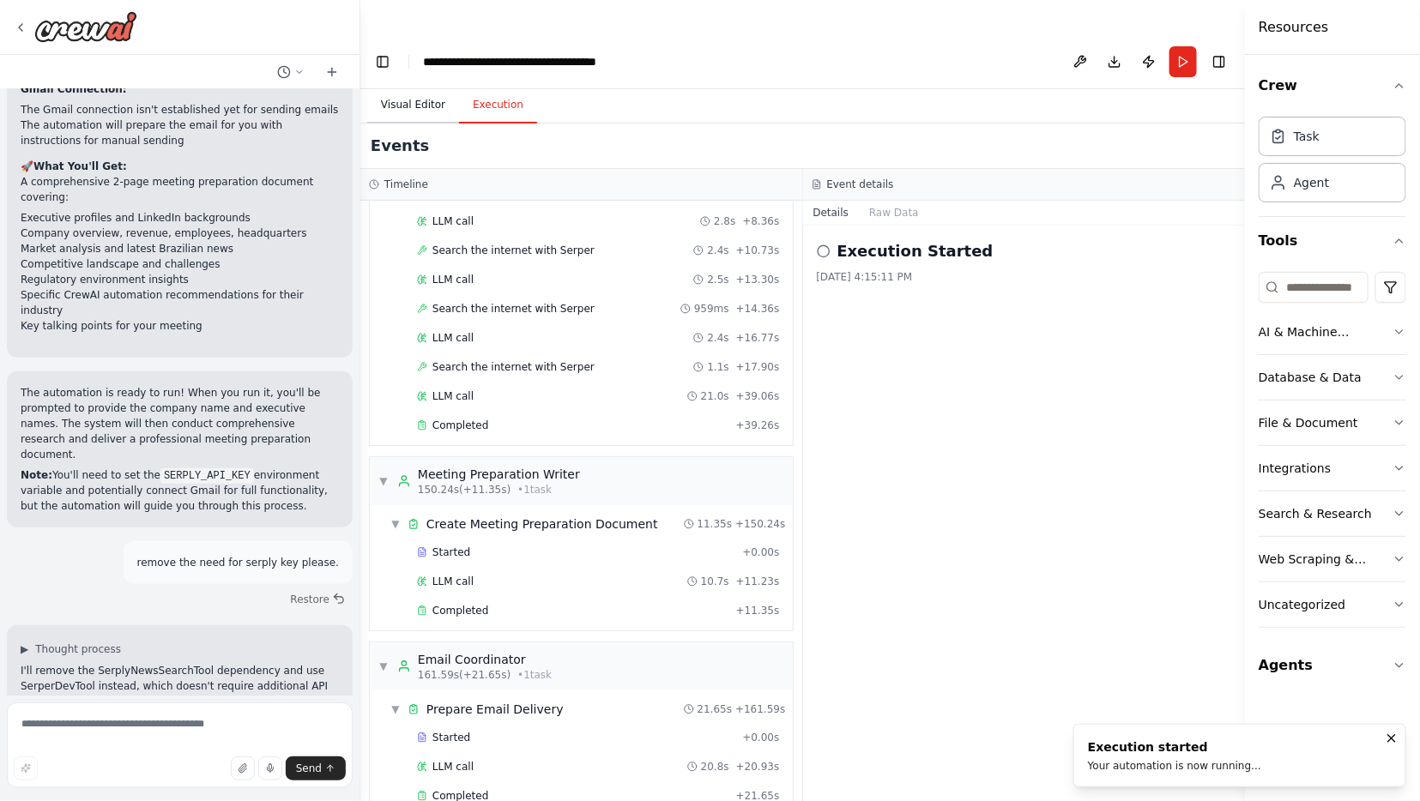
click at [412, 88] on button "Visual Editor" at bounding box center [413, 106] width 92 height 36
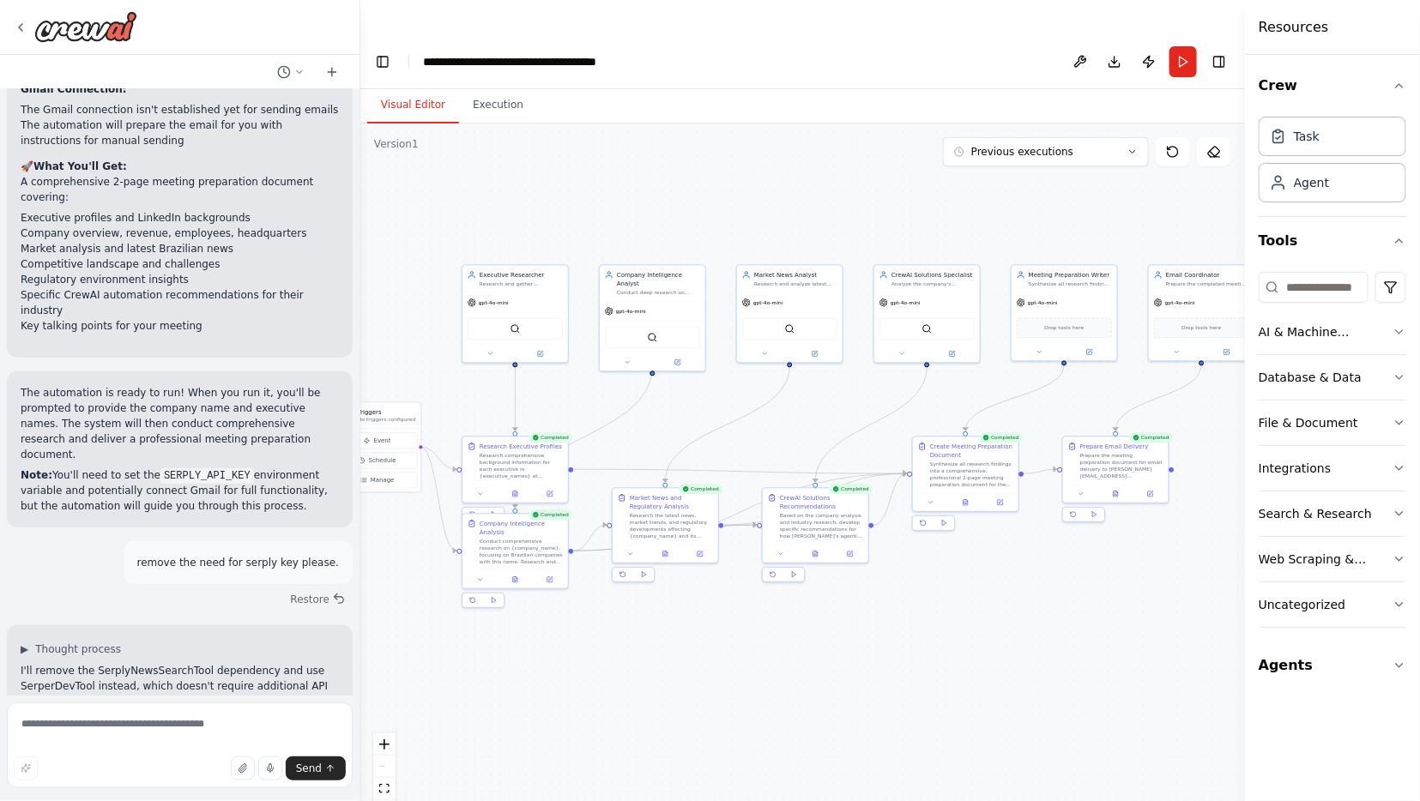
scroll to position [3458, 0]
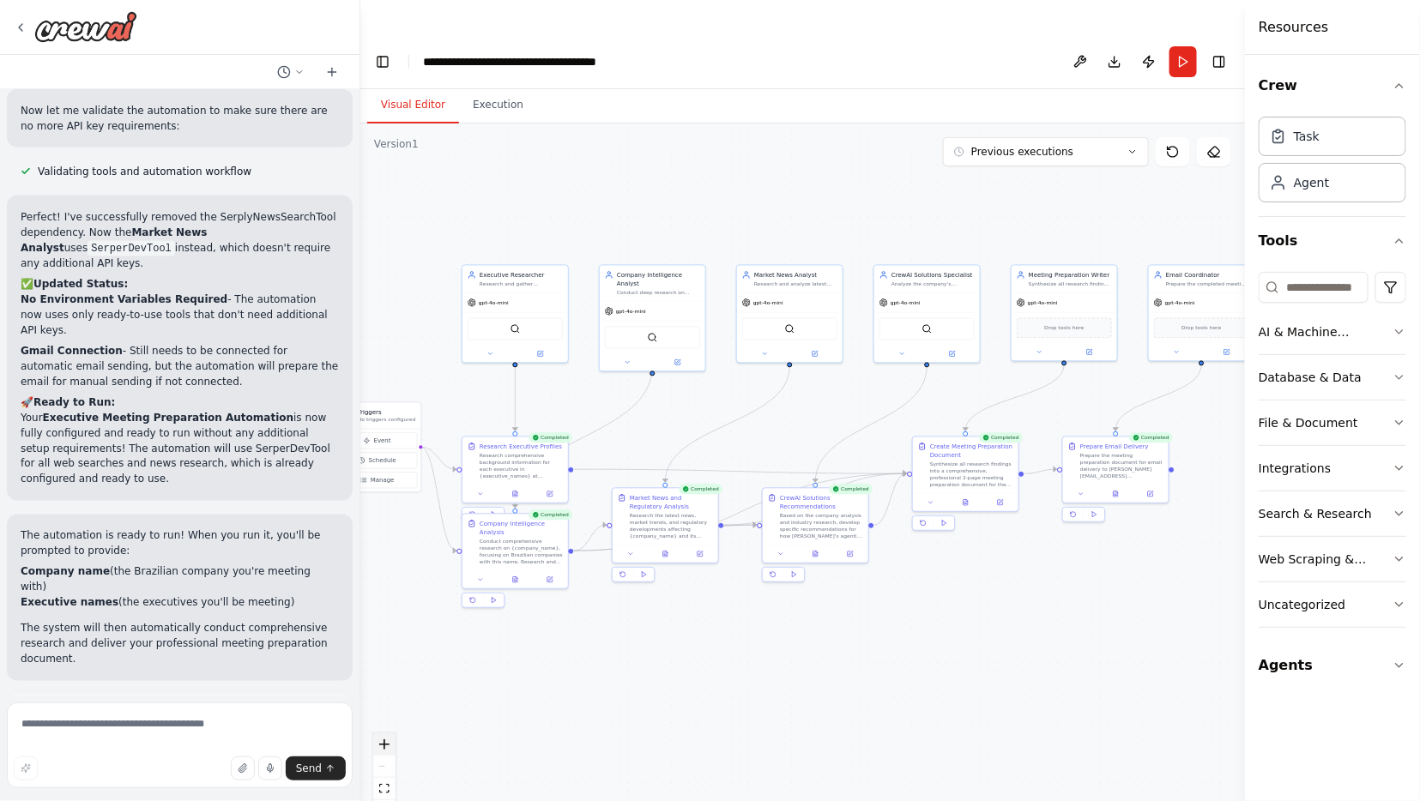
click at [386, 740] on icon "zoom in" at bounding box center [384, 745] width 10 height 10
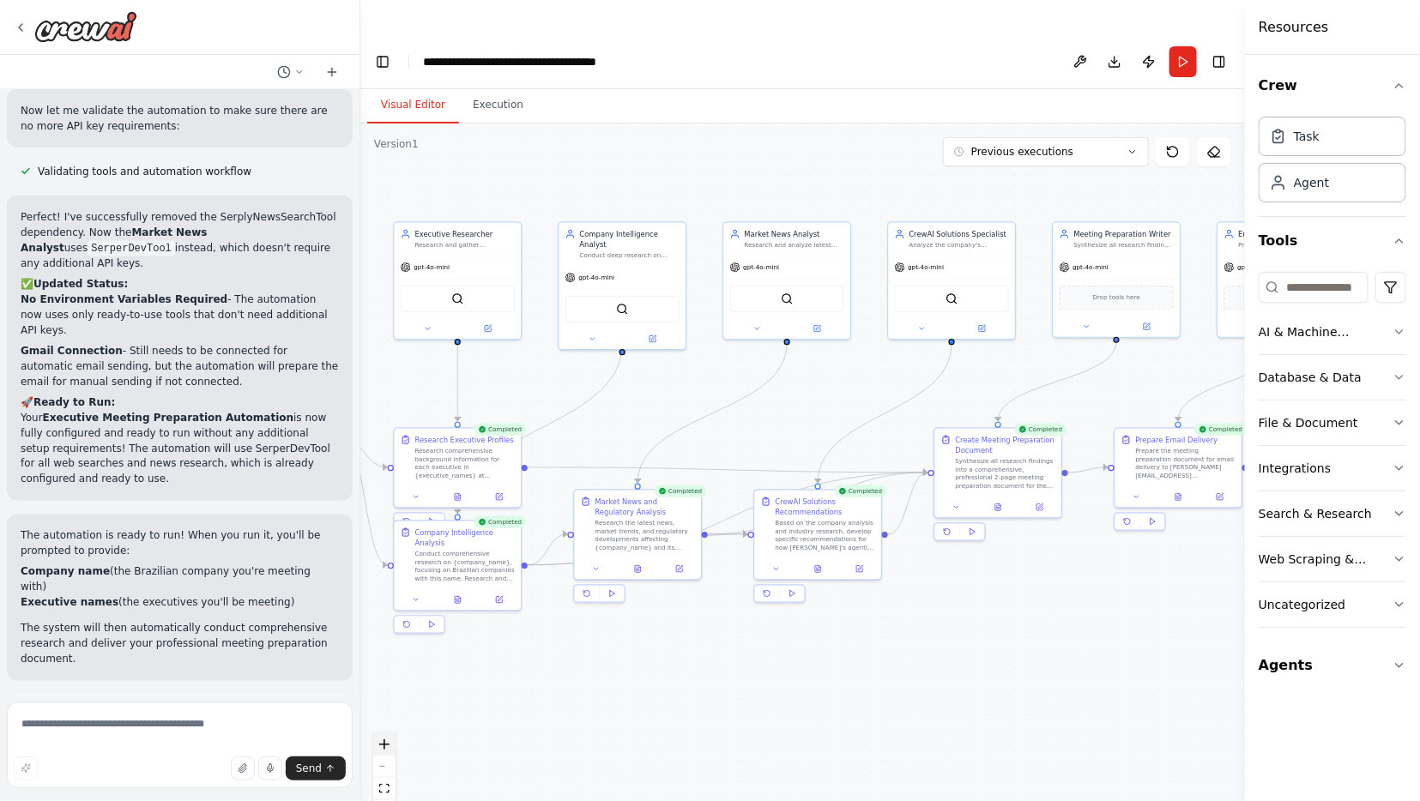
click at [386, 740] on icon "zoom in" at bounding box center [384, 745] width 10 height 10
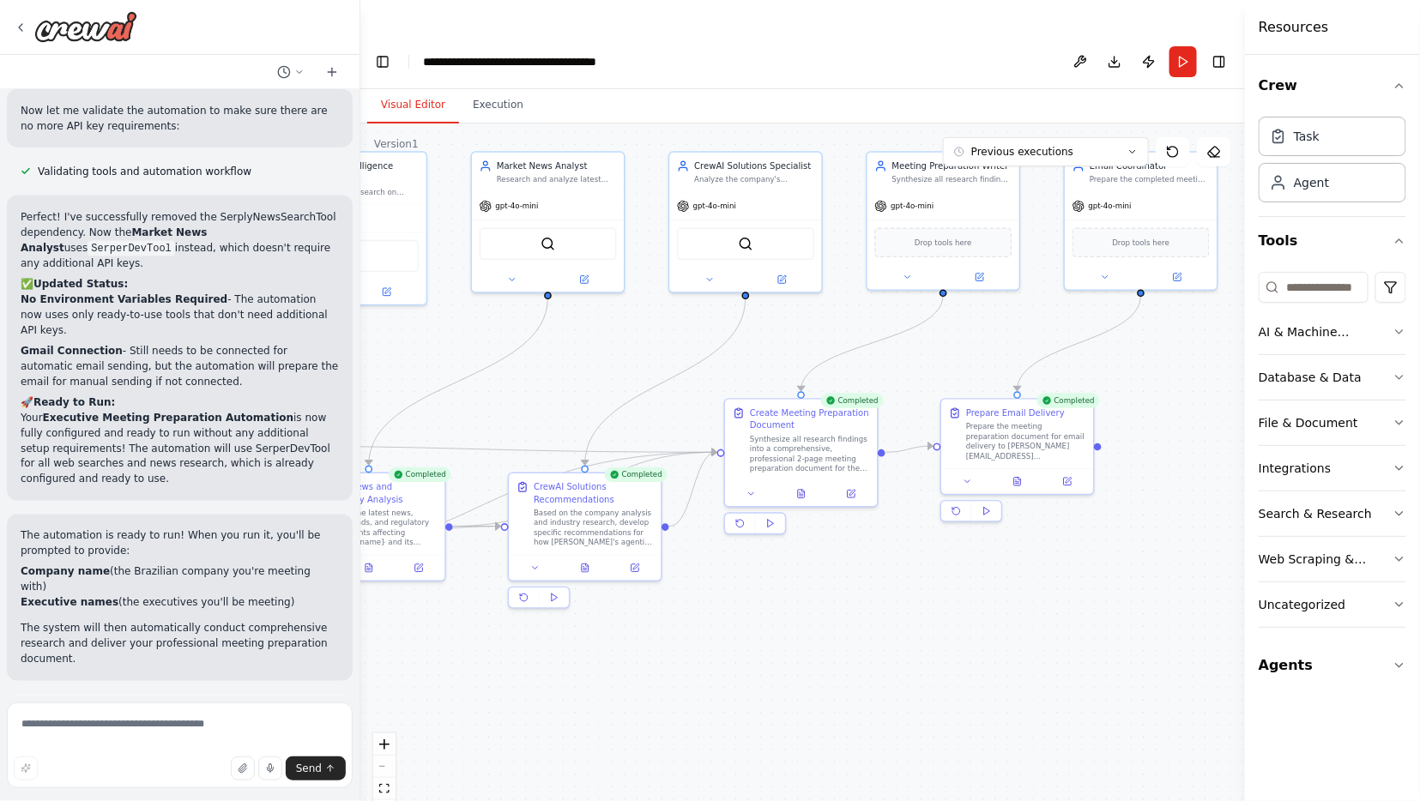
drag, startPoint x: 983, startPoint y: 638, endPoint x: 747, endPoint y: 620, distance: 236.7
click at [747, 620] on div ".deletable-edge-delete-btn { width: 20px; height: 20px; border: 0px solid #ffff…" at bounding box center [802, 480] width 885 height 712
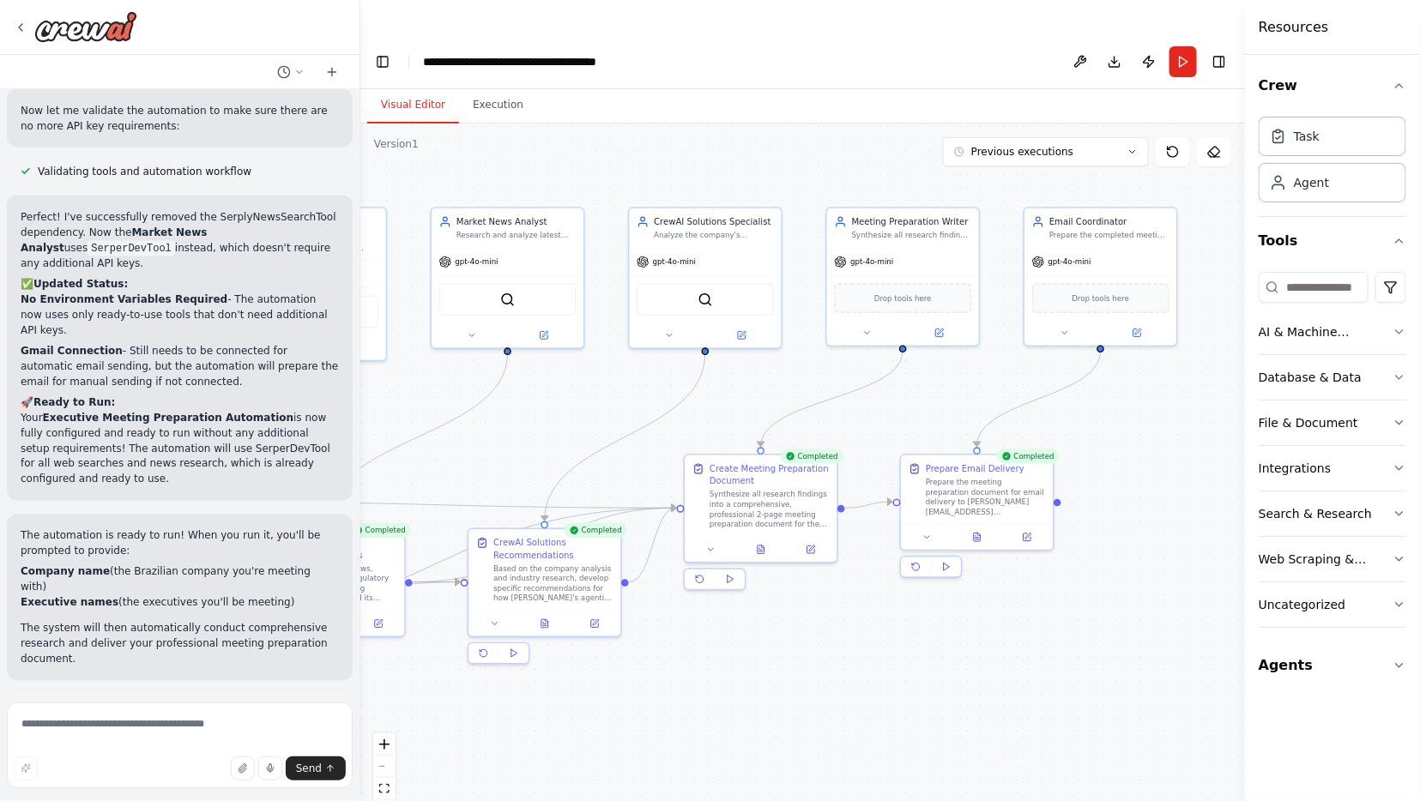
drag, startPoint x: 1165, startPoint y: 356, endPoint x: 1125, endPoint y: 412, distance: 68.8
click at [1125, 412] on div ".deletable-edge-delete-btn { width: 20px; height: 20px; border: 0px solid #ffff…" at bounding box center [802, 480] width 885 height 712
click at [152, 722] on textarea at bounding box center [180, 746] width 346 height 86
type textarea "**********"
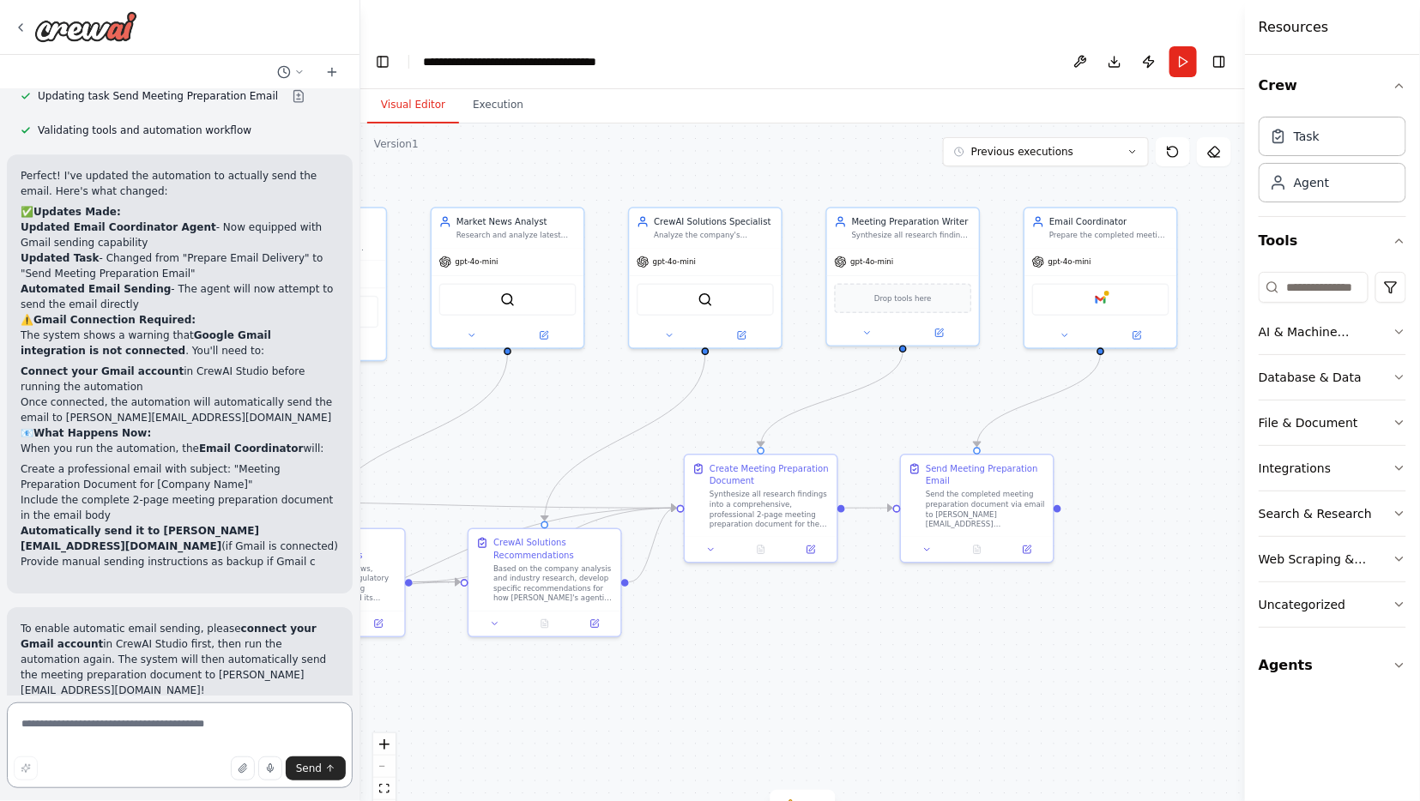
scroll to position [4714, 0]
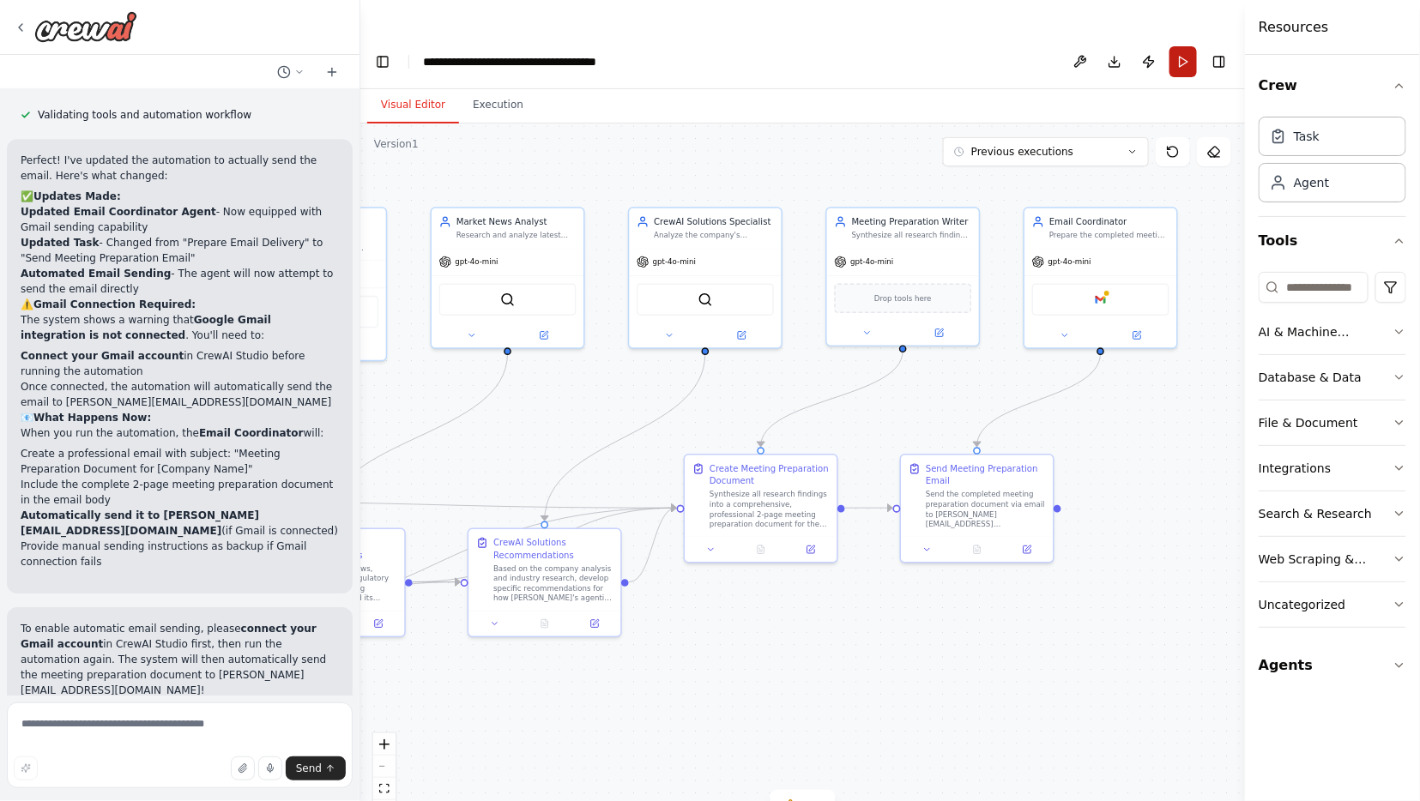
click at [1184, 46] on button "Run" at bounding box center [1183, 61] width 27 height 31
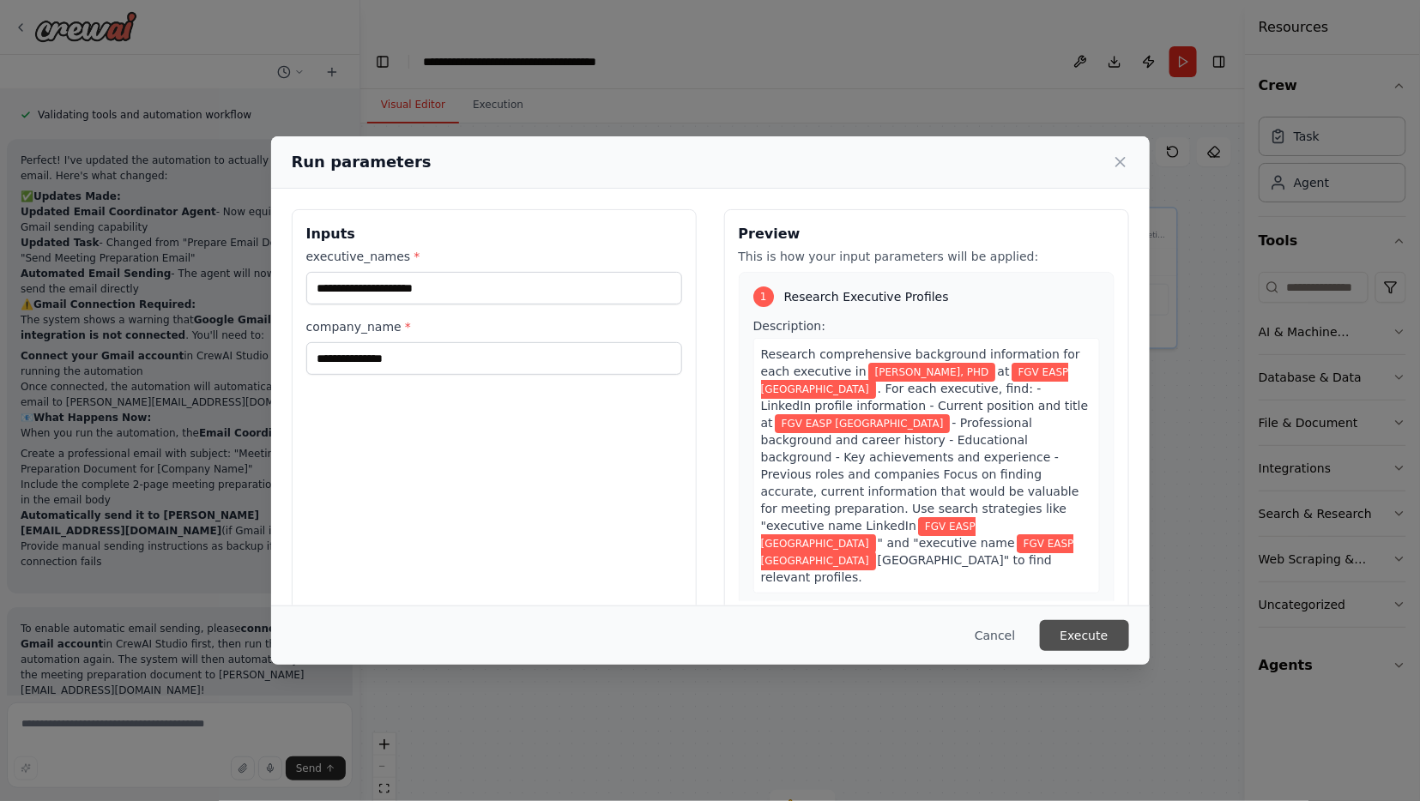
click at [1080, 633] on button "Execute" at bounding box center [1084, 635] width 89 height 31
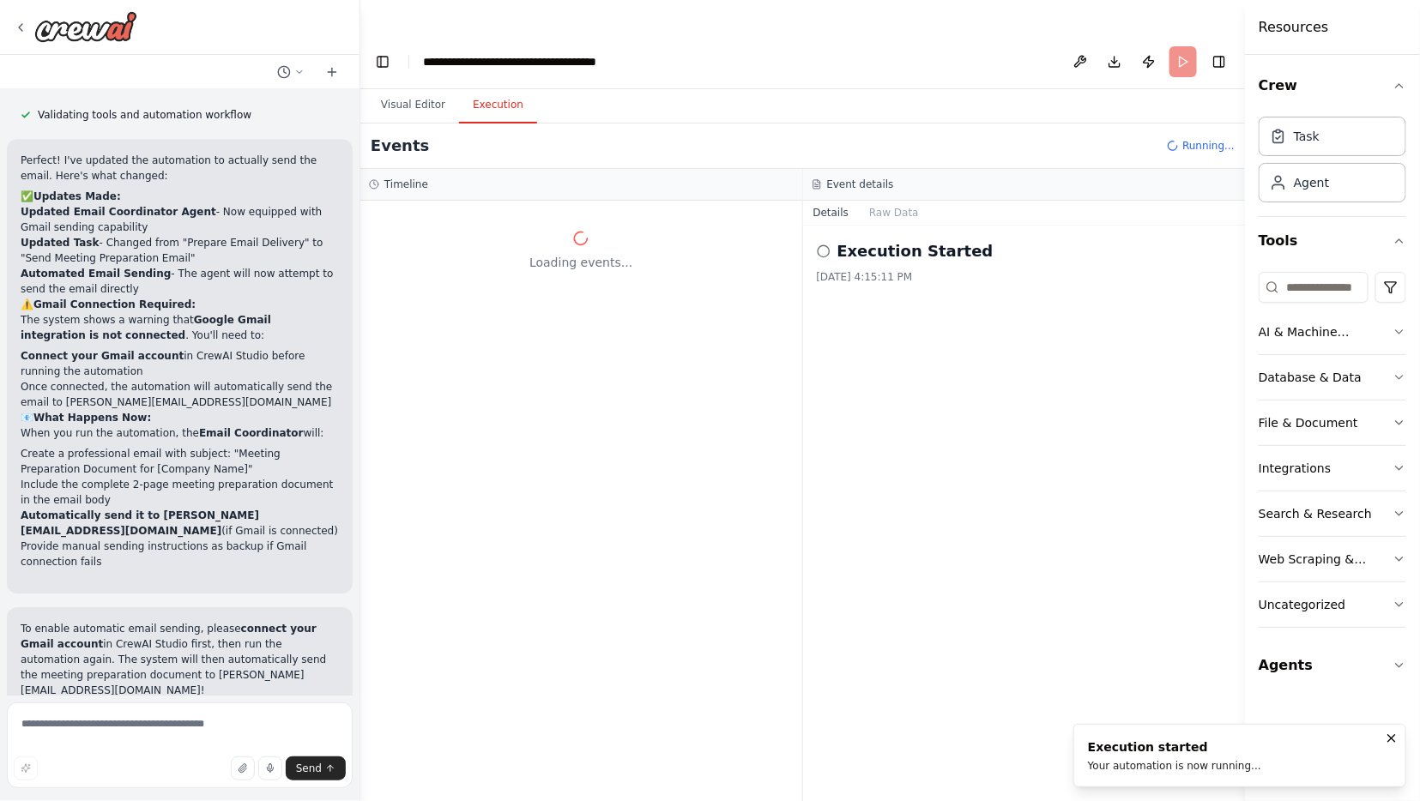
scroll to position [0, 0]
click at [627, 56] on icon "breadcrumb" at bounding box center [630, 61] width 11 height 11
click at [625, 56] on icon "breadcrumb" at bounding box center [630, 61] width 11 height 11
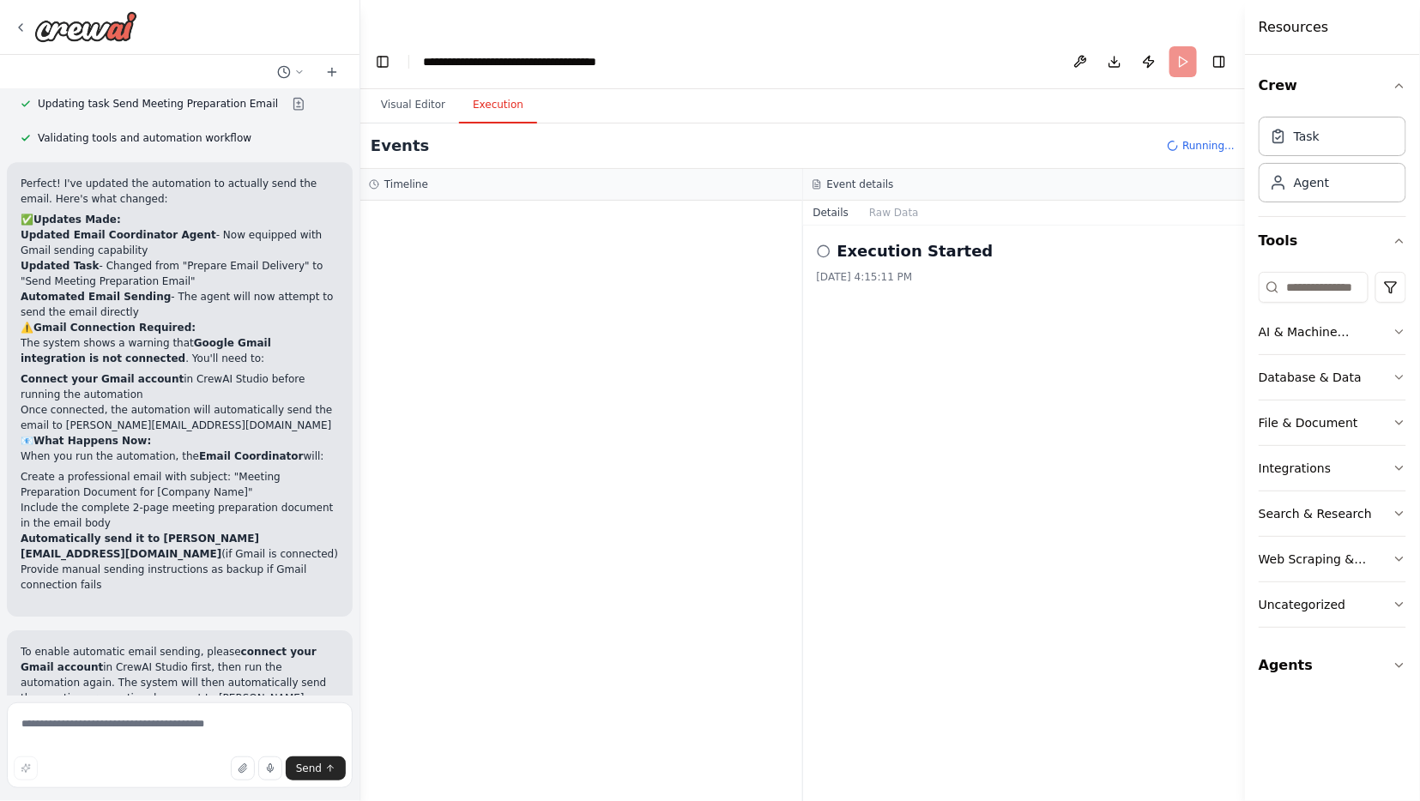
scroll to position [4714, 0]
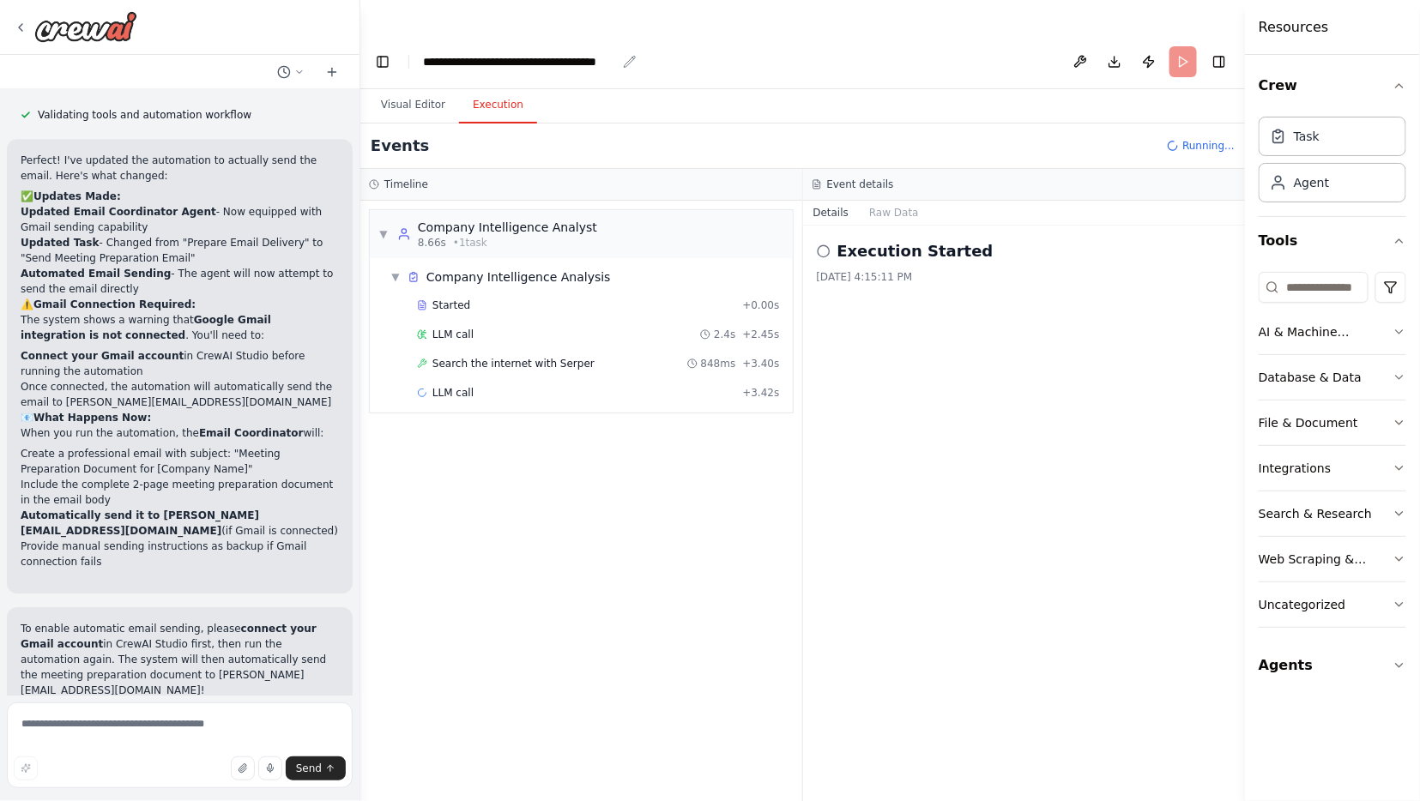
click at [590, 53] on div "**********" at bounding box center [519, 61] width 193 height 17
click at [614, 53] on div "**********" at bounding box center [543, 61] width 241 height 17
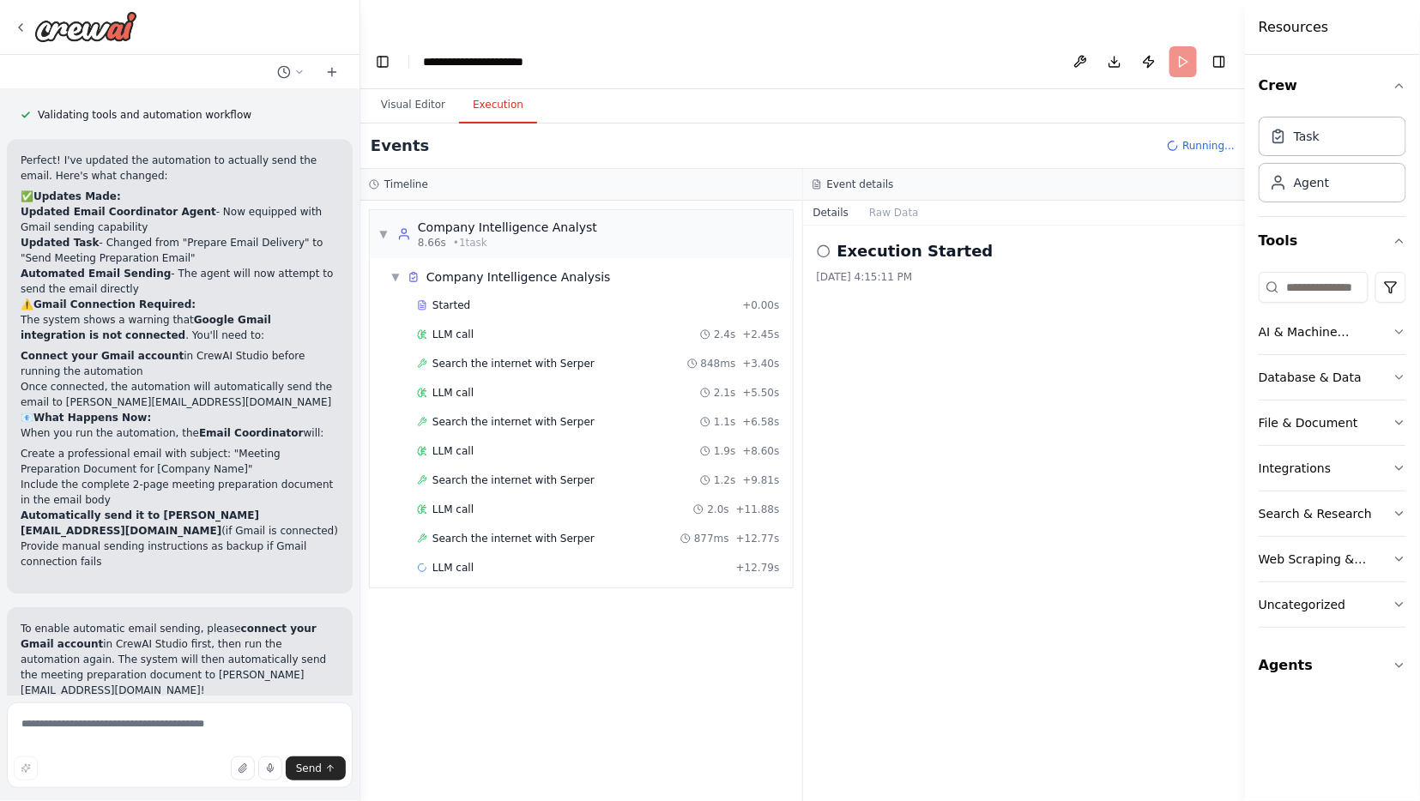
click at [939, 124] on div "Events Running..." at bounding box center [802, 146] width 885 height 45
click at [417, 88] on button "Visual Editor" at bounding box center [413, 106] width 92 height 36
